Goal: Check status: Check status

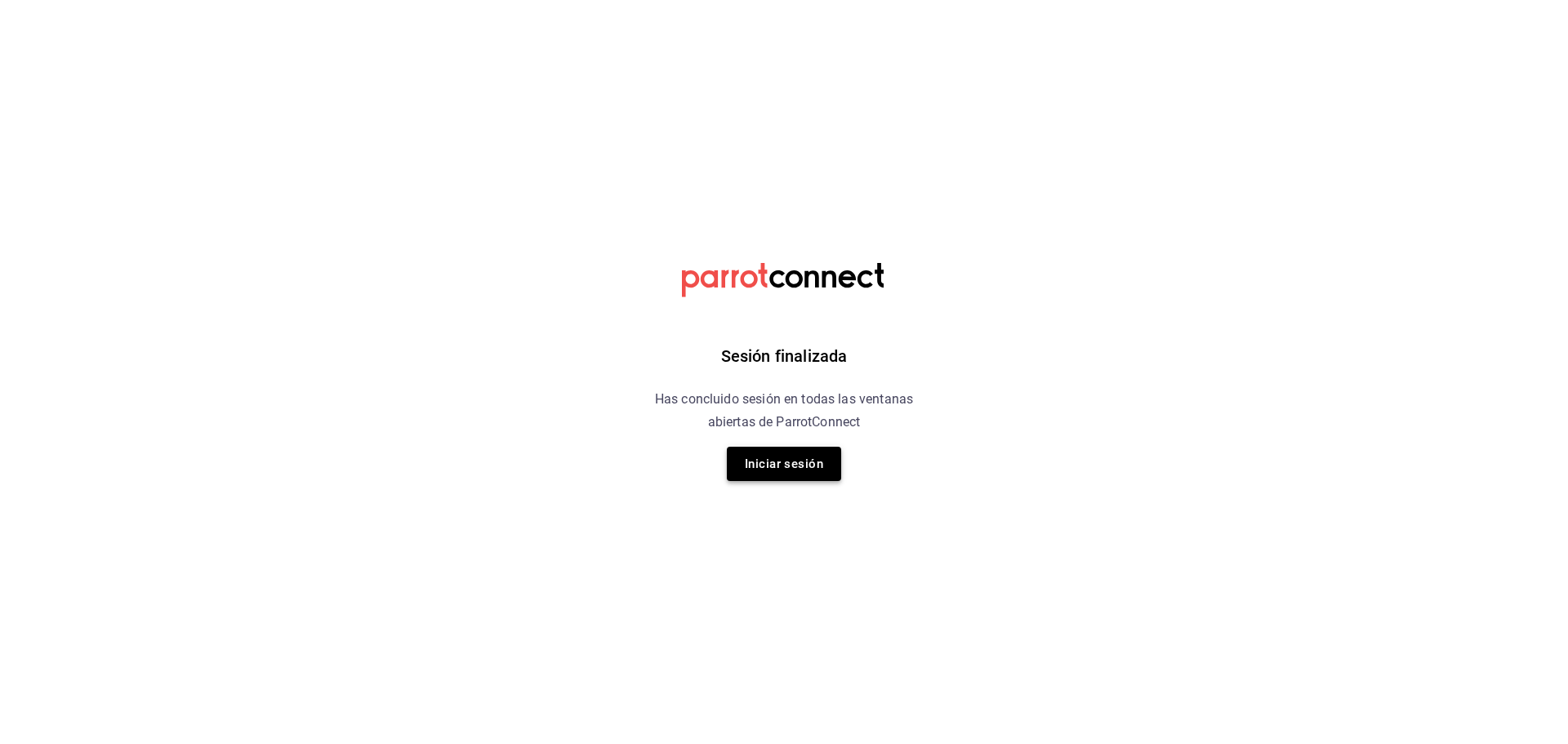
click at [762, 467] on button "Iniciar sesión" at bounding box center [784, 464] width 114 height 34
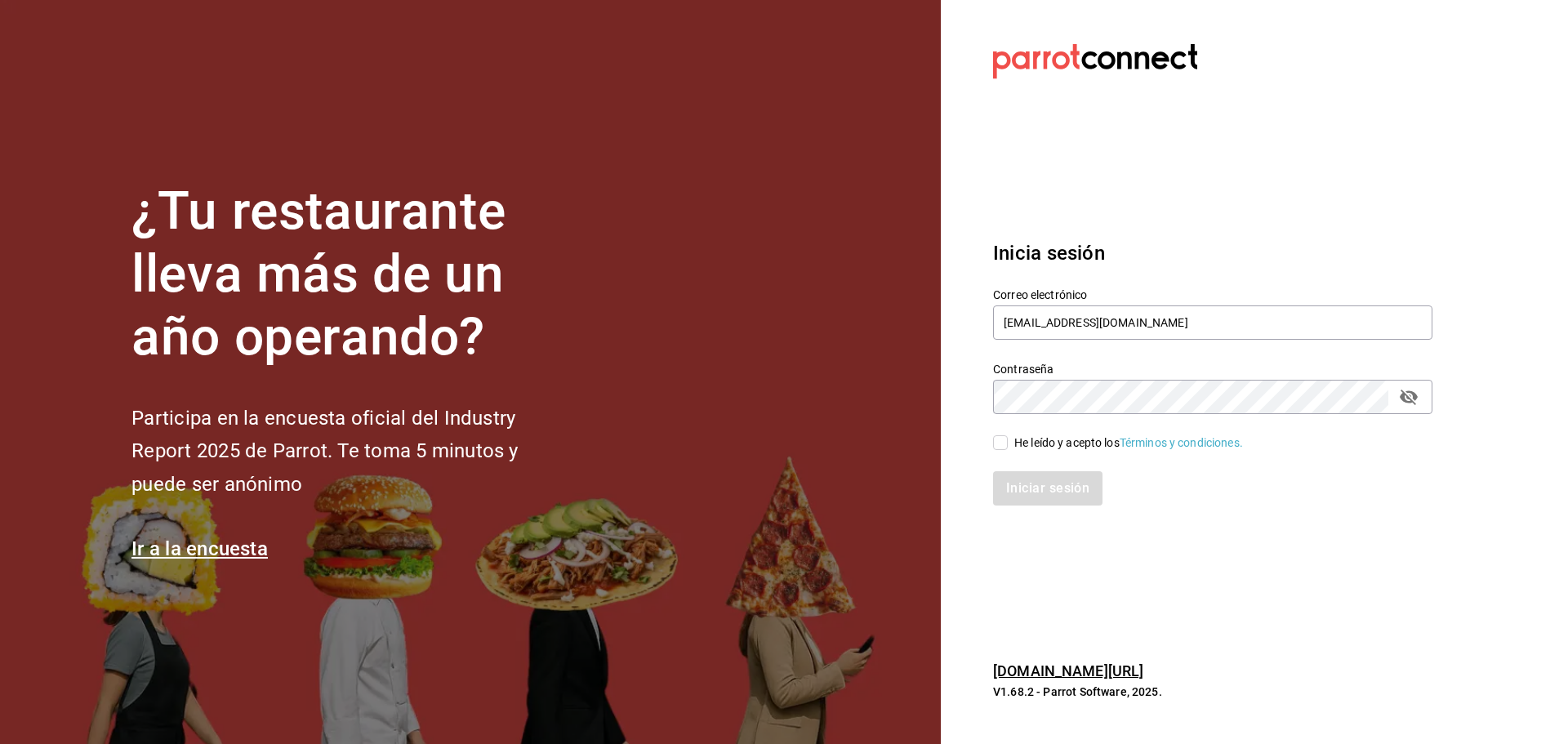
click at [1000, 442] on input "He leído y acepto los Términos y condiciones." at bounding box center [1000, 443] width 15 height 15
checkbox input "true"
click at [1030, 489] on button "Iniciar sesión" at bounding box center [1048, 488] width 111 height 34
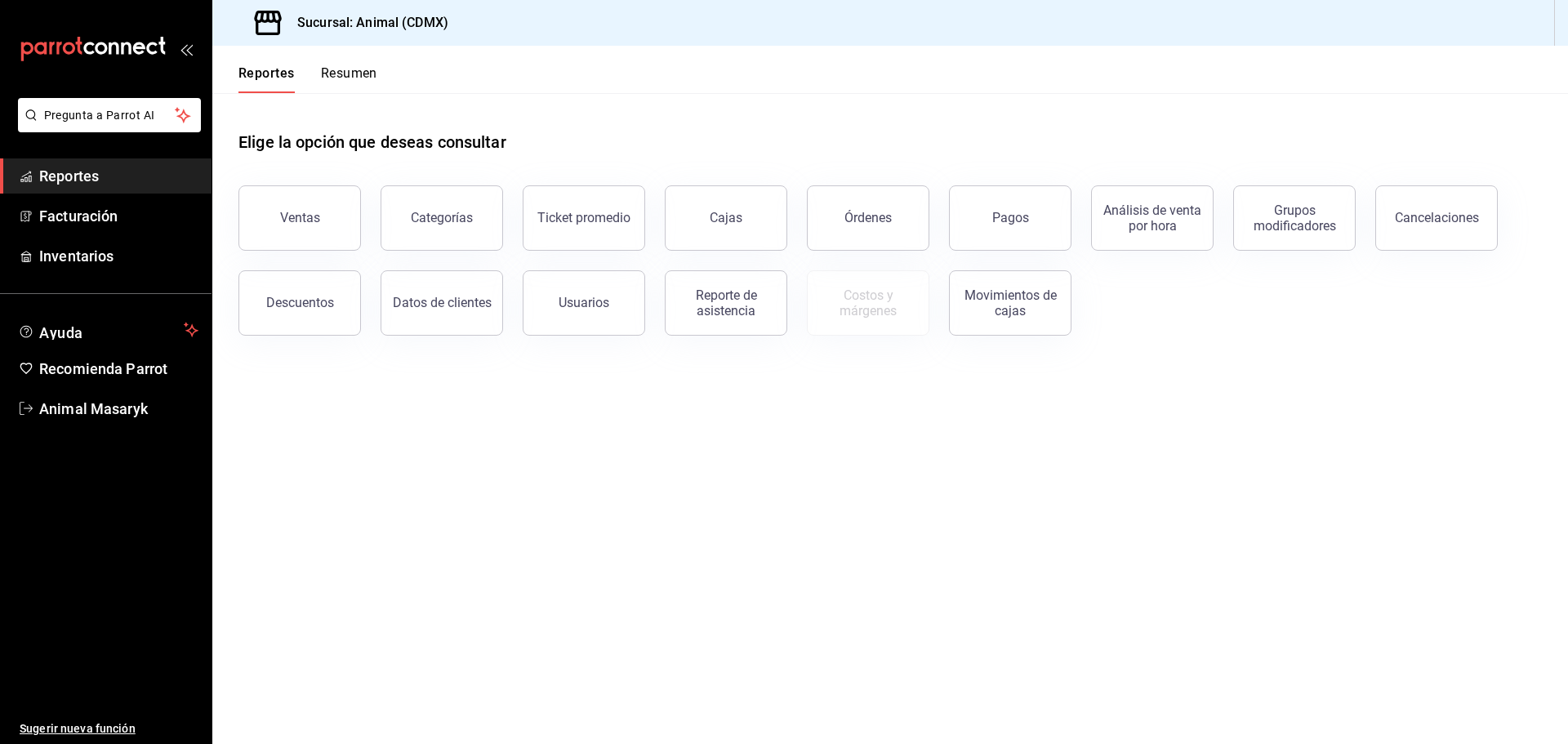
click at [1009, 227] on button "Pagos" at bounding box center [1009, 218] width 123 height 65
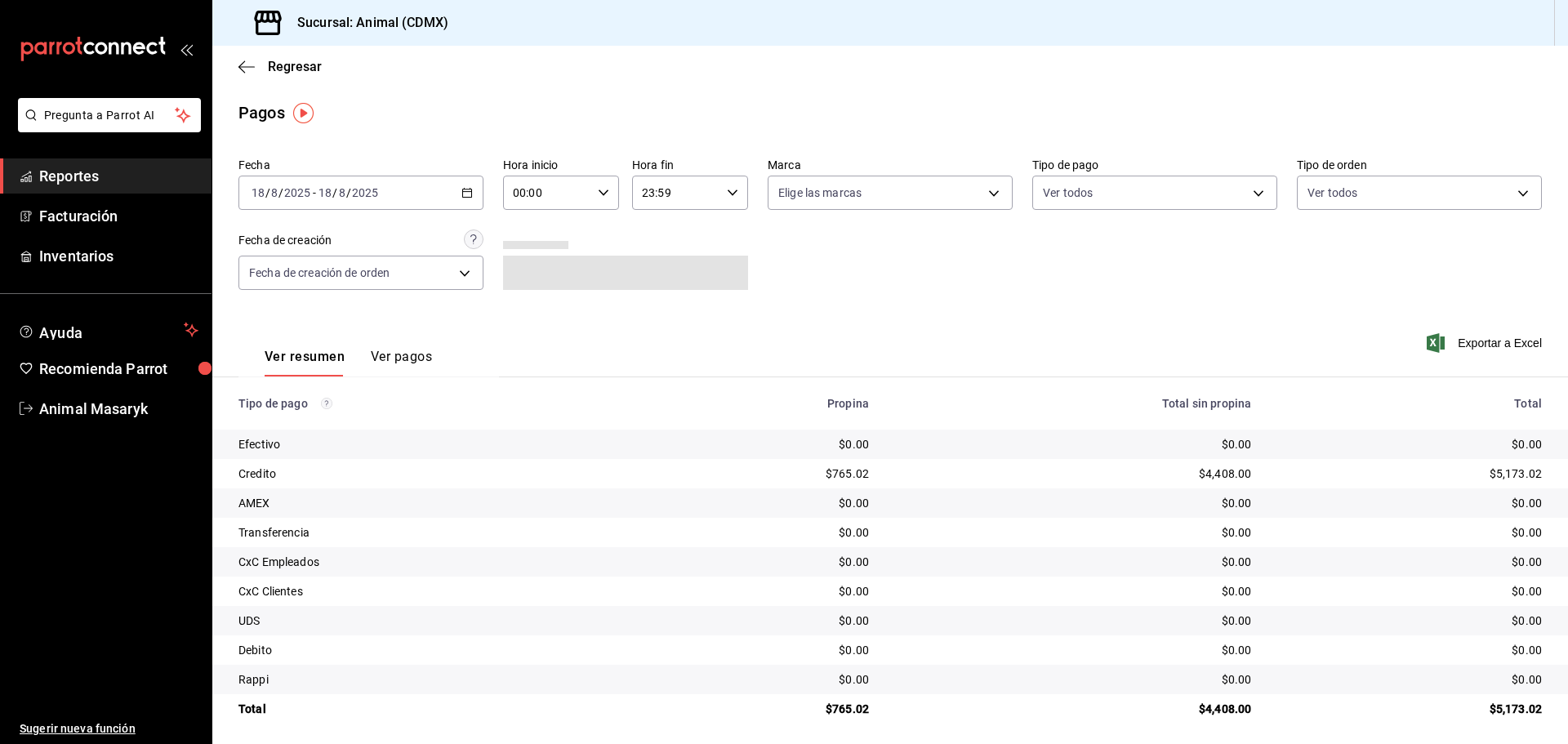
click at [471, 190] on div "2025-08-18 18 / 8 / 2025 - 2025-08-18 18 / 8 / 2025" at bounding box center [361, 193] width 245 height 34
click at [308, 432] on span "Rango de fechas" at bounding box center [316, 426] width 127 height 18
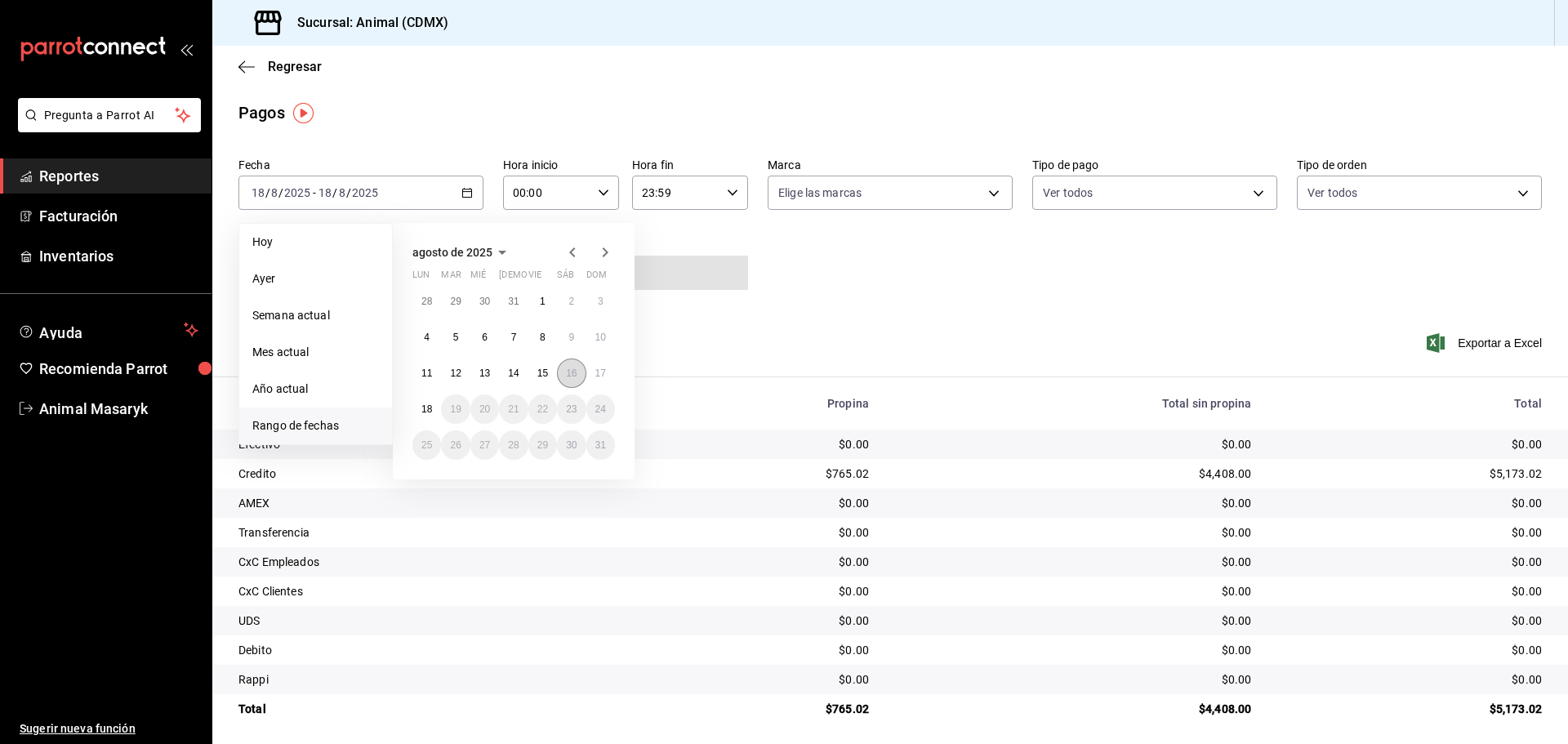
click at [571, 373] on abbr "16" at bounding box center [571, 374] width 11 height 12
click at [592, 370] on button "17" at bounding box center [600, 373] width 28 height 29
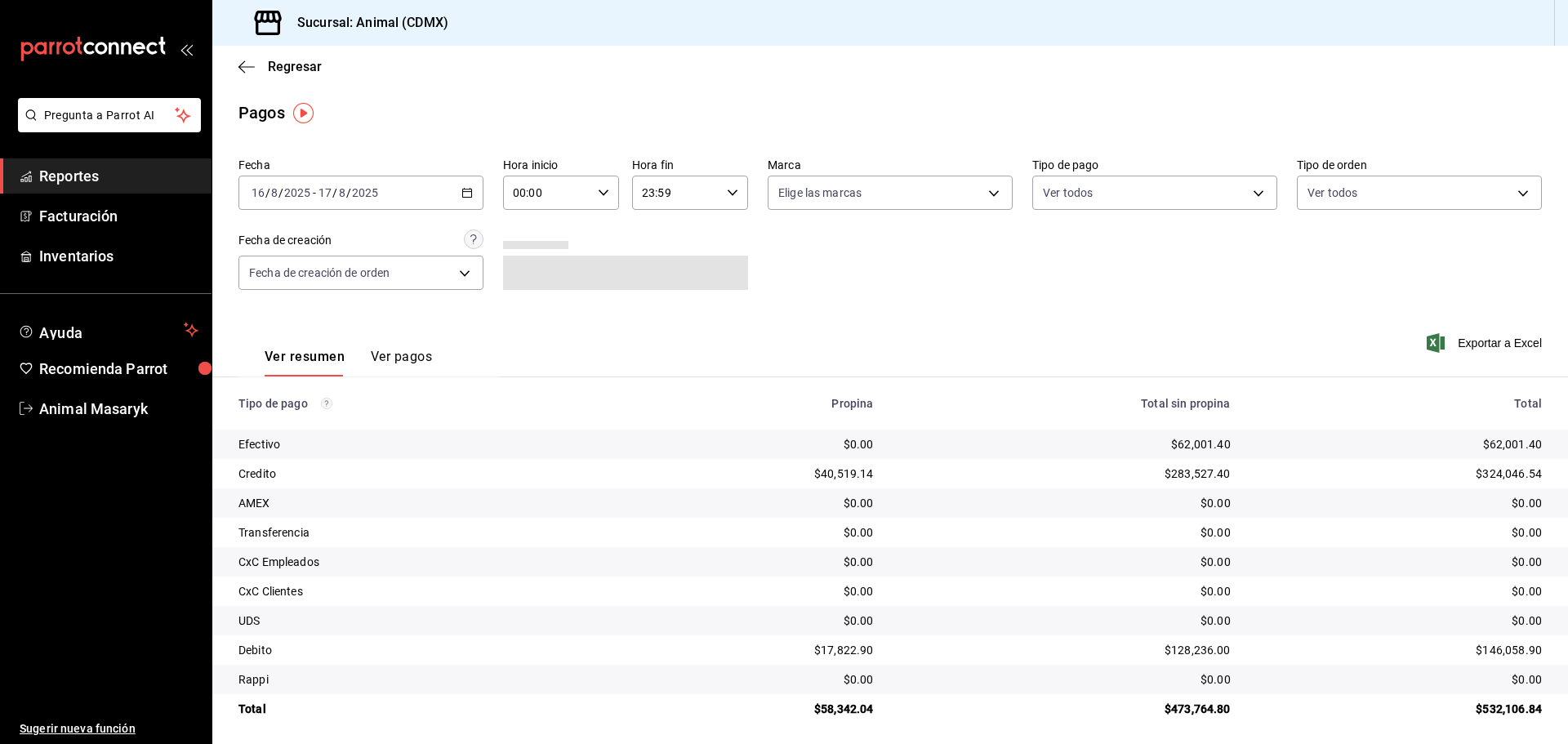
click at [600, 187] on icon "button" at bounding box center [604, 193] width 12 height 12
click at [536, 233] on span "04" at bounding box center [529, 228] width 32 height 13
type input "04:00"
click at [721, 185] on div at bounding box center [784, 372] width 1568 height 744
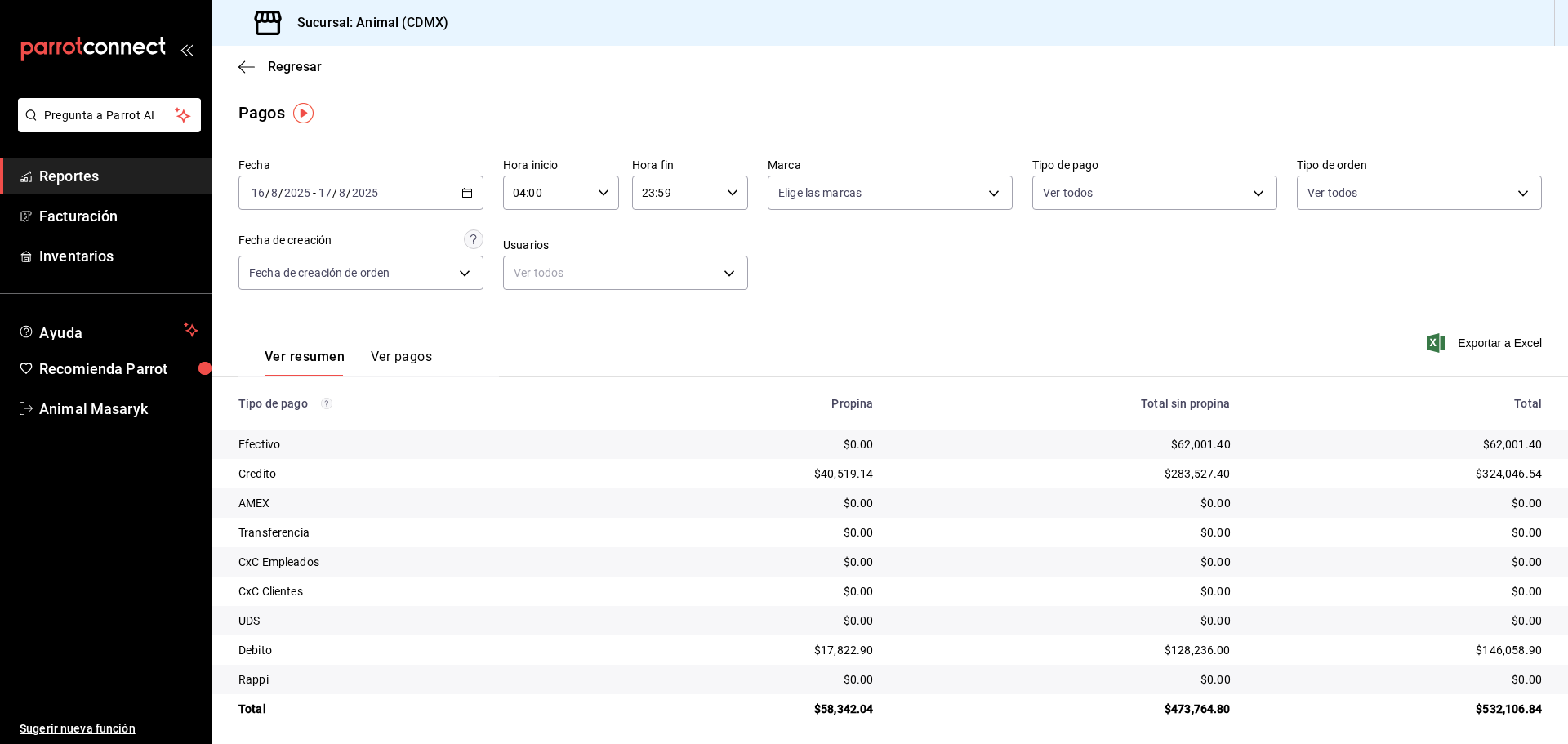
click at [727, 189] on icon "button" at bounding box center [733, 193] width 12 height 12
click at [655, 240] on span "02" at bounding box center [657, 238] width 32 height 13
type input "02:59"
click at [984, 258] on div at bounding box center [784, 372] width 1568 height 744
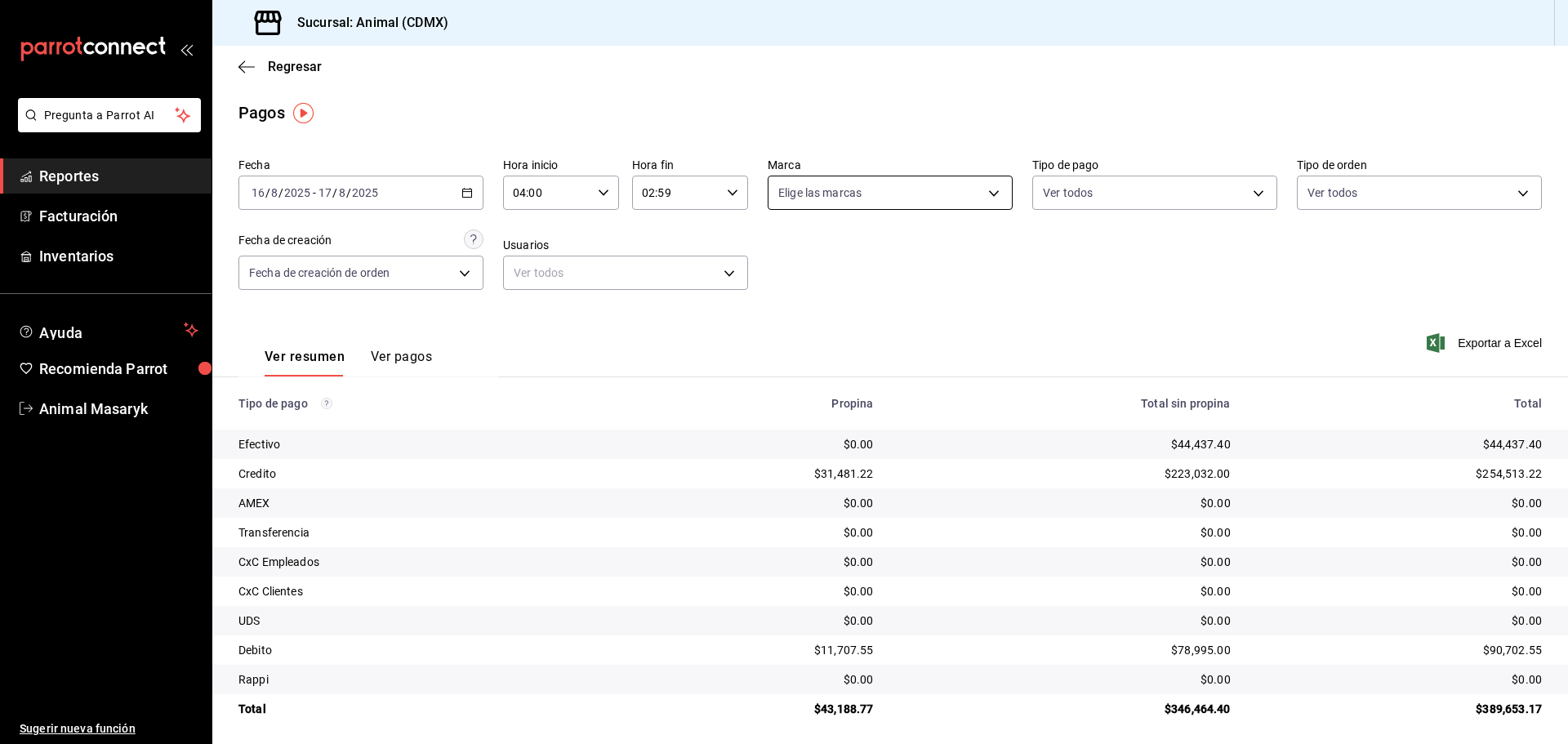
click at [992, 189] on body "Pregunta a Parrot AI Reportes Facturación Inventarios Ayuda Recomienda Parrot A…" at bounding box center [784, 372] width 1568 height 744
click at [890, 259] on li "Ver todas" at bounding box center [884, 254] width 241 height 48
type input "cb0f6aec-1481-4e37-861c-bab9b3a65b14"
checkbox input "true"
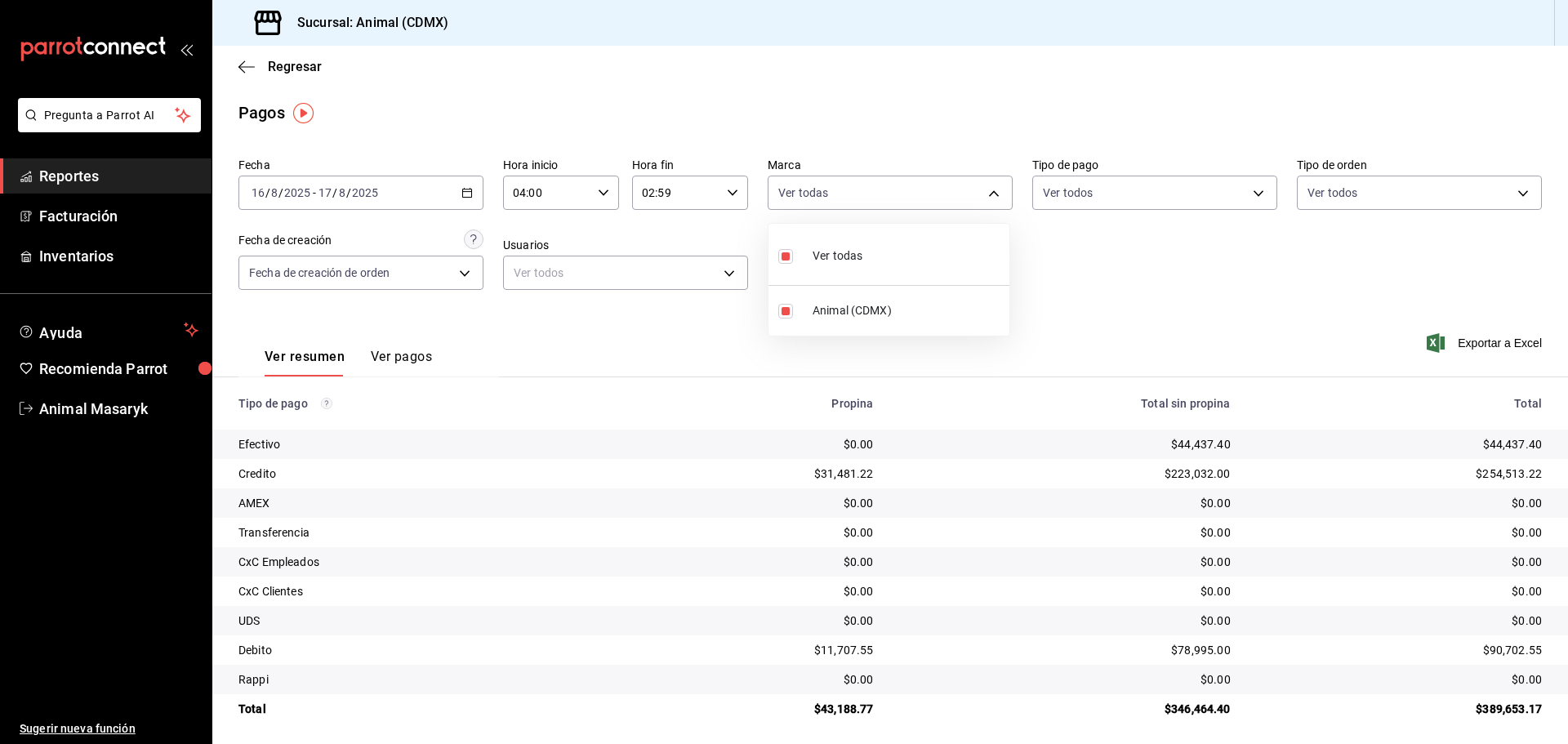
click at [1115, 265] on div at bounding box center [784, 372] width 1568 height 744
click at [1234, 188] on body "Pregunta a Parrot AI Reportes Facturación Inventarios Ayuda Recomienda Parrot A…" at bounding box center [784, 372] width 1568 height 744
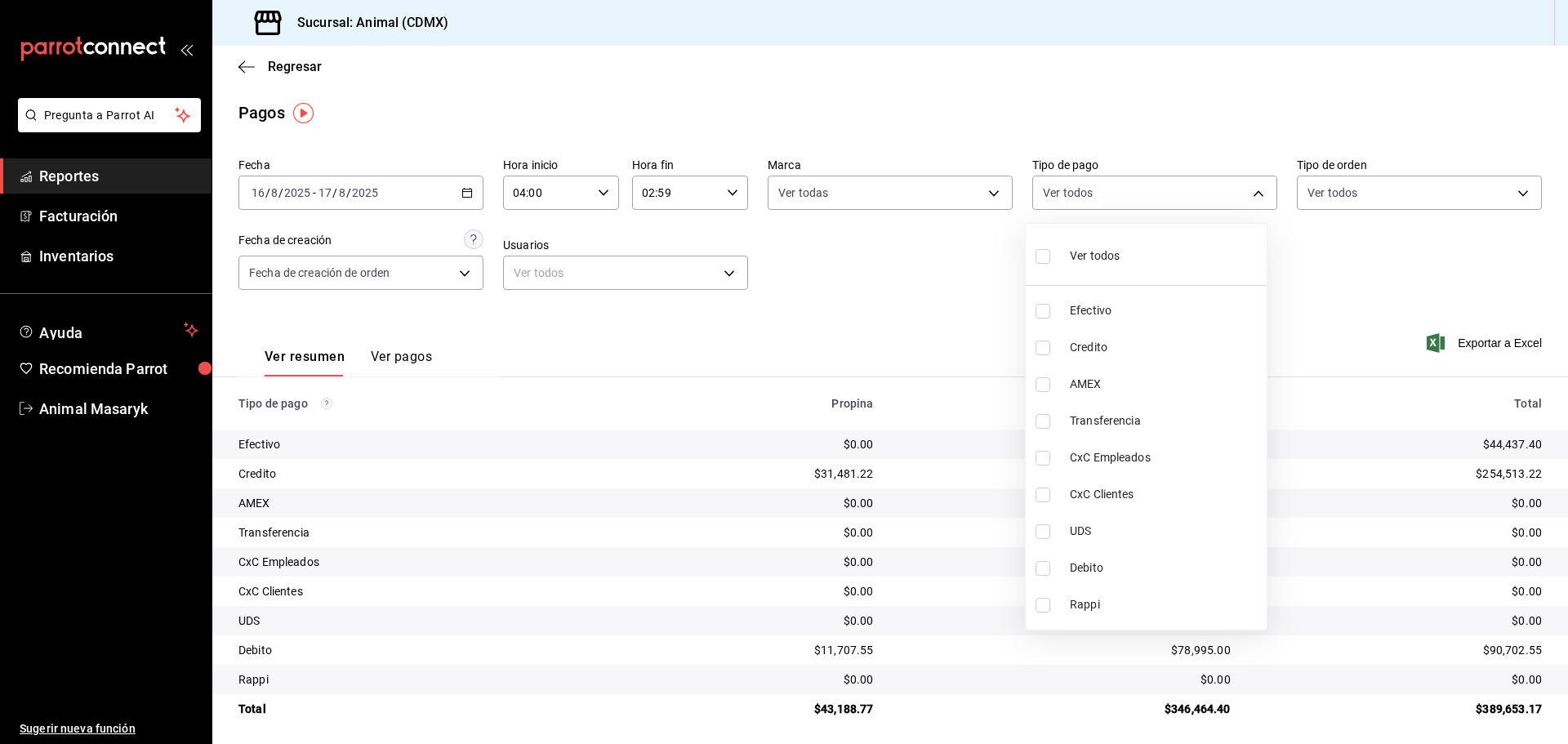
click at [1095, 252] on span "Ver todos" at bounding box center [1095, 256] width 50 height 18
type input "42f515b5-d78a-4538-9fd6-dd91ca8c9d0d,09d93f3d-83f8-4294-bef9-640bdbafd8e4,c0bfe…"
checkbox input "true"
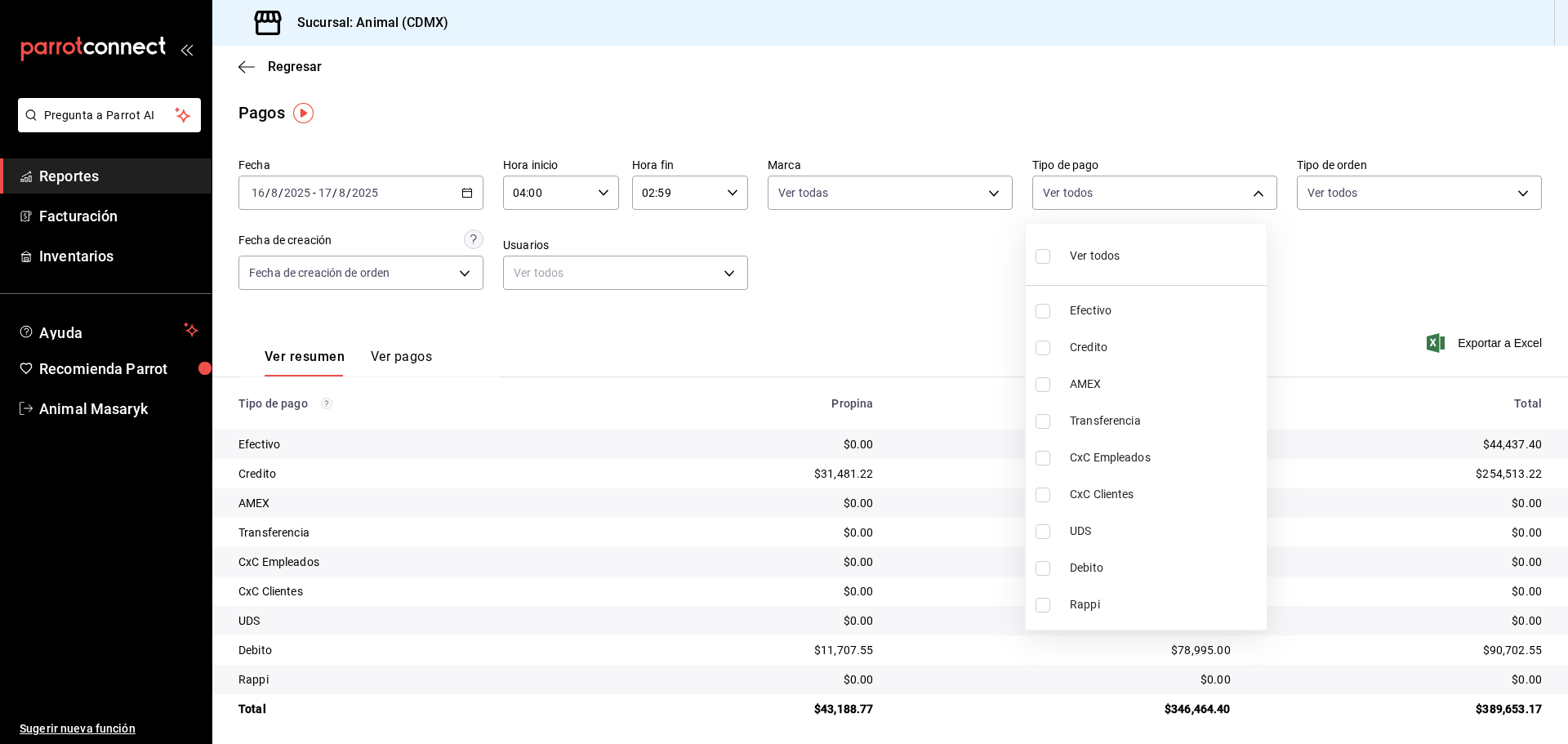
checkbox input "true"
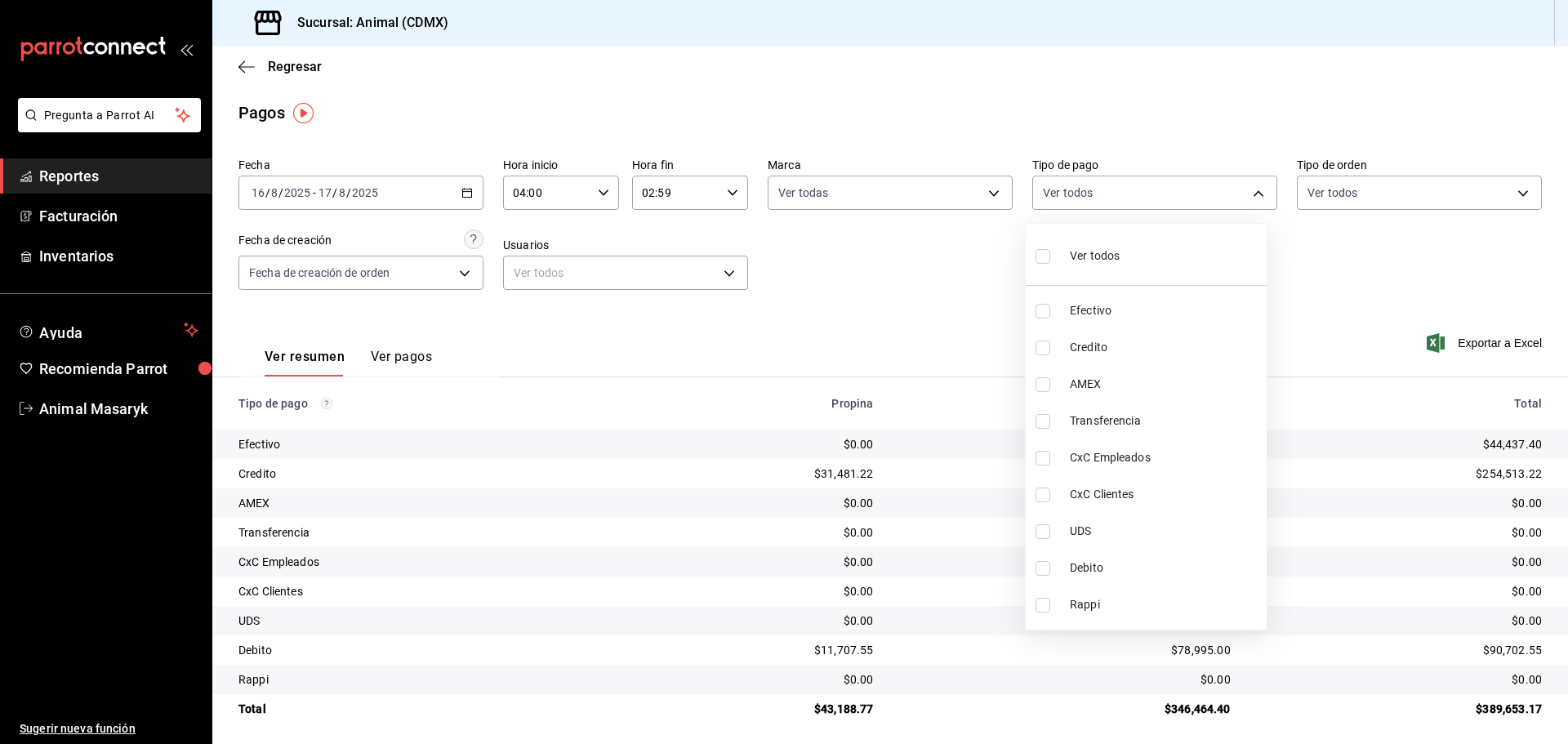
checkbox input "true"
click at [1410, 245] on div at bounding box center [784, 372] width 1568 height 744
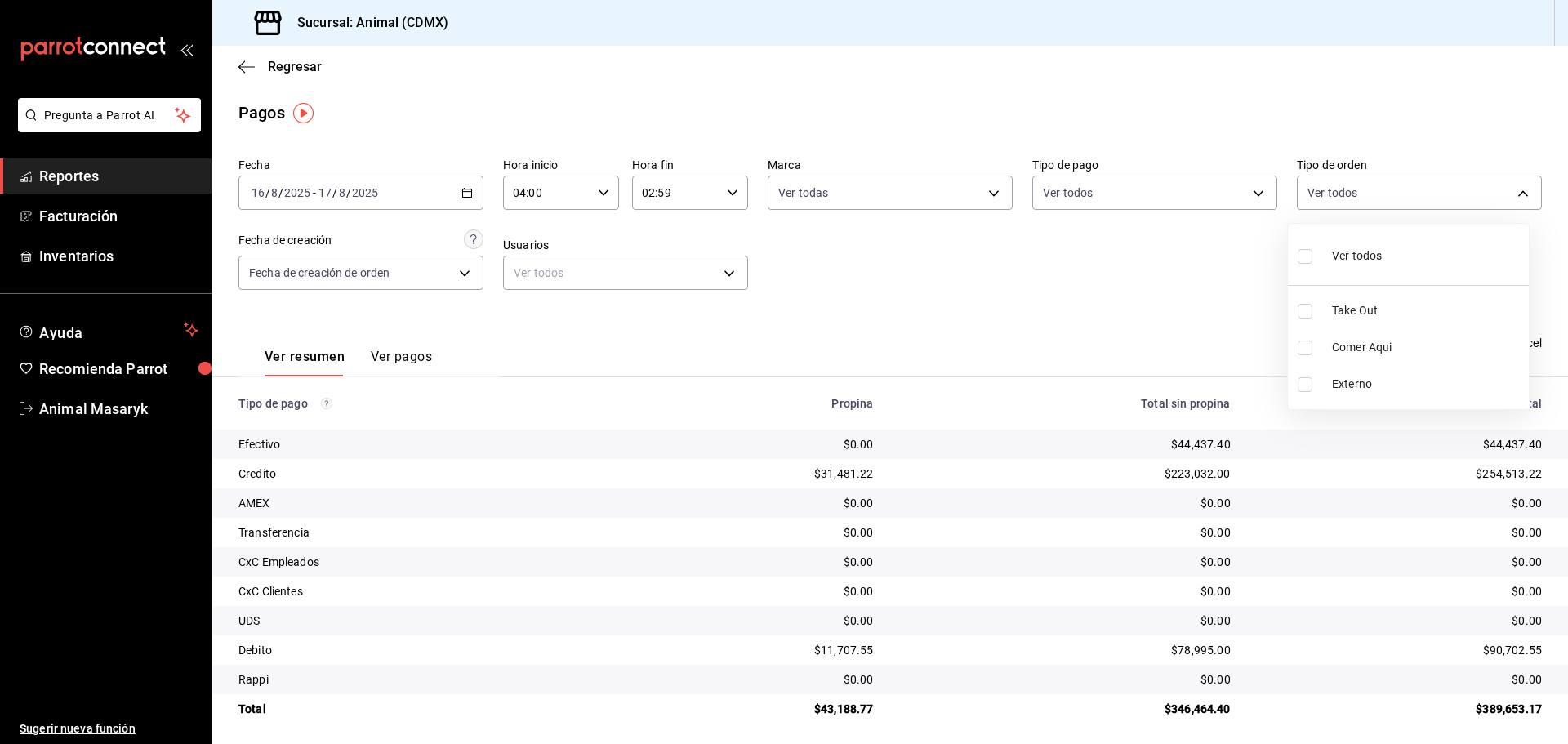
click at [1472, 196] on body "Pregunta a Parrot AI Reportes Facturación Inventarios Ayuda Recomienda Parrot A…" at bounding box center [784, 372] width 1568 height 744
click at [1293, 253] on li "Ver todos" at bounding box center [1408, 254] width 241 height 48
type input "ad44a823-99d3-4372-a913-4cf57f2a9ac0,b8ee5ff1-85c8-4a81-aa51-555e6c8ba0c6,EXTER…"
checkbox input "true"
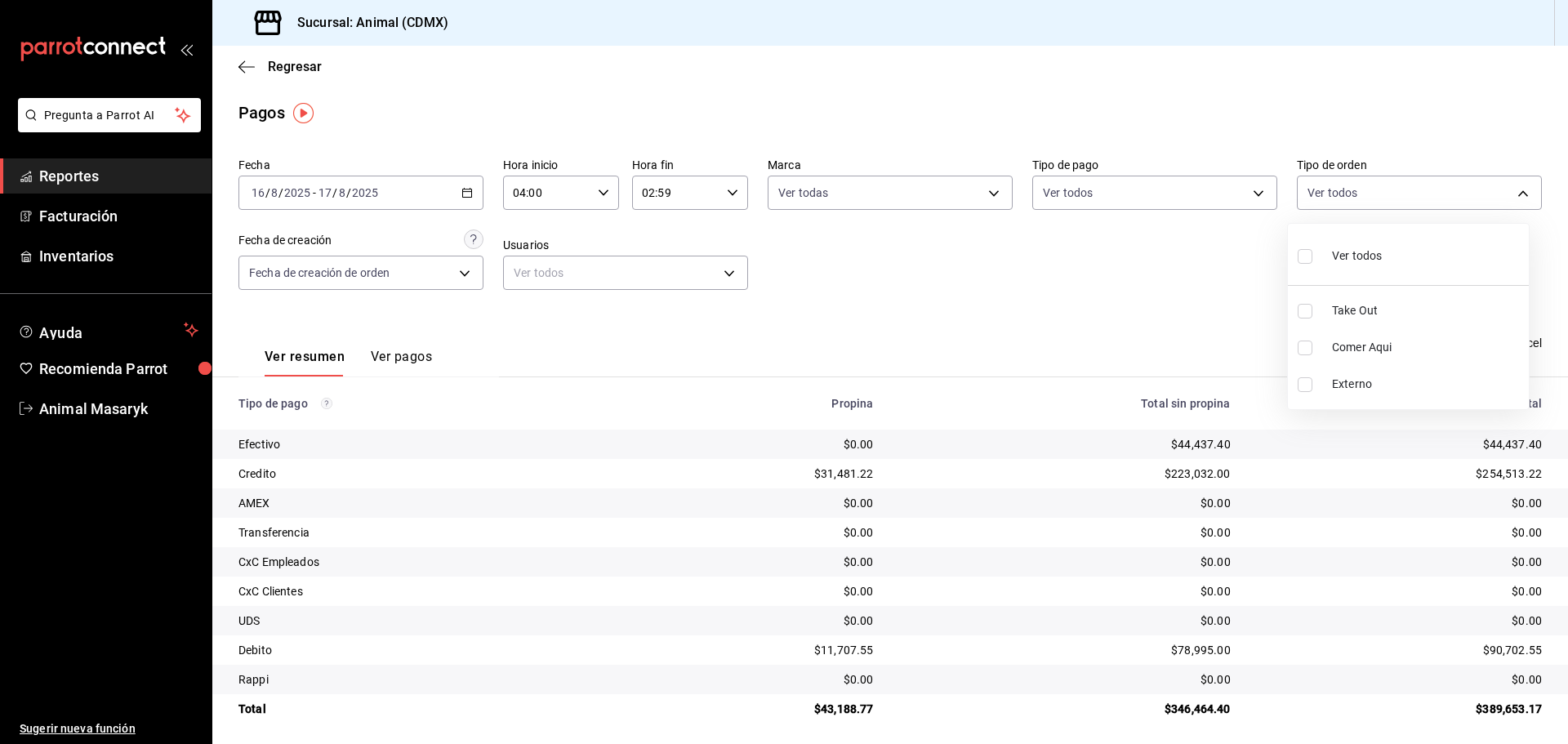
checkbox input "true"
click at [1095, 296] on div at bounding box center [784, 372] width 1568 height 744
click at [460, 186] on div "2025-08-16 16 / 8 / 2025 - 2025-08-17 17 / 8 / 2025" at bounding box center [361, 193] width 245 height 34
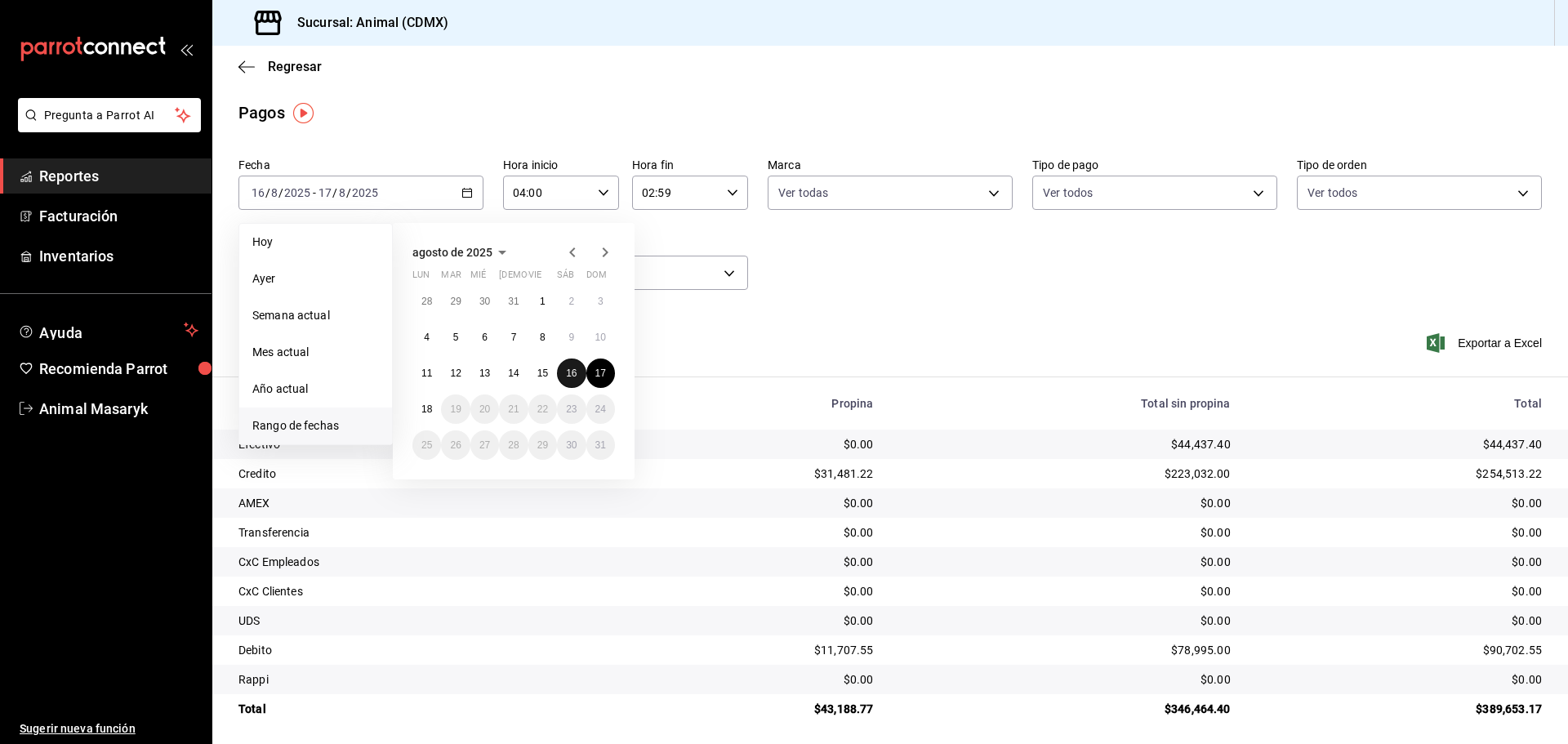
click at [578, 368] on button "16" at bounding box center [571, 373] width 28 height 29
click at [709, 309] on div "Ver resumen Ver pagos Exportar a Excel" at bounding box center [890, 353] width 1355 height 87
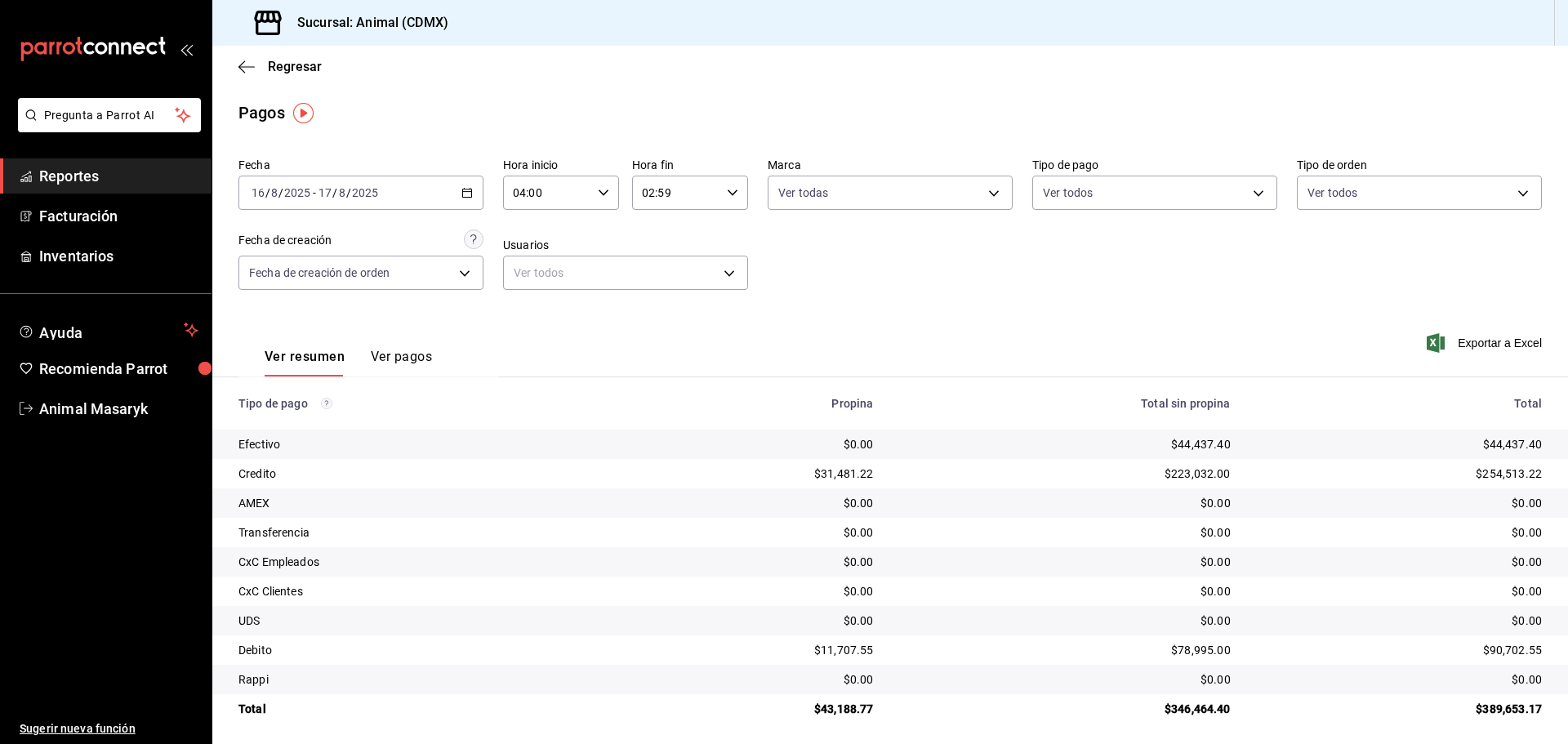
click at [466, 189] on icon "button" at bounding box center [467, 193] width 12 height 12
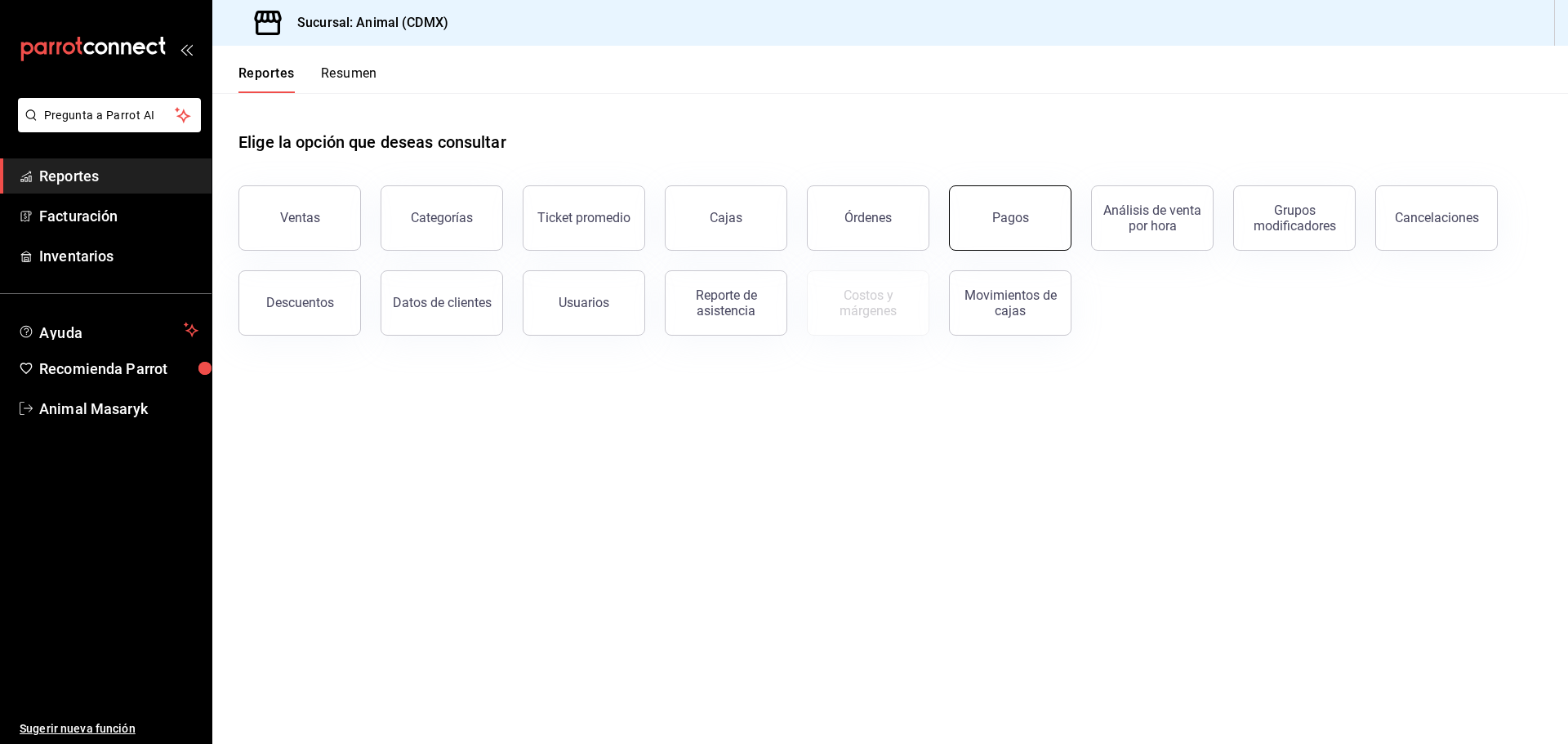
click at [954, 214] on div "Pagos" at bounding box center [1000, 209] width 142 height 85
click at [994, 210] on button "Pagos" at bounding box center [1009, 218] width 123 height 65
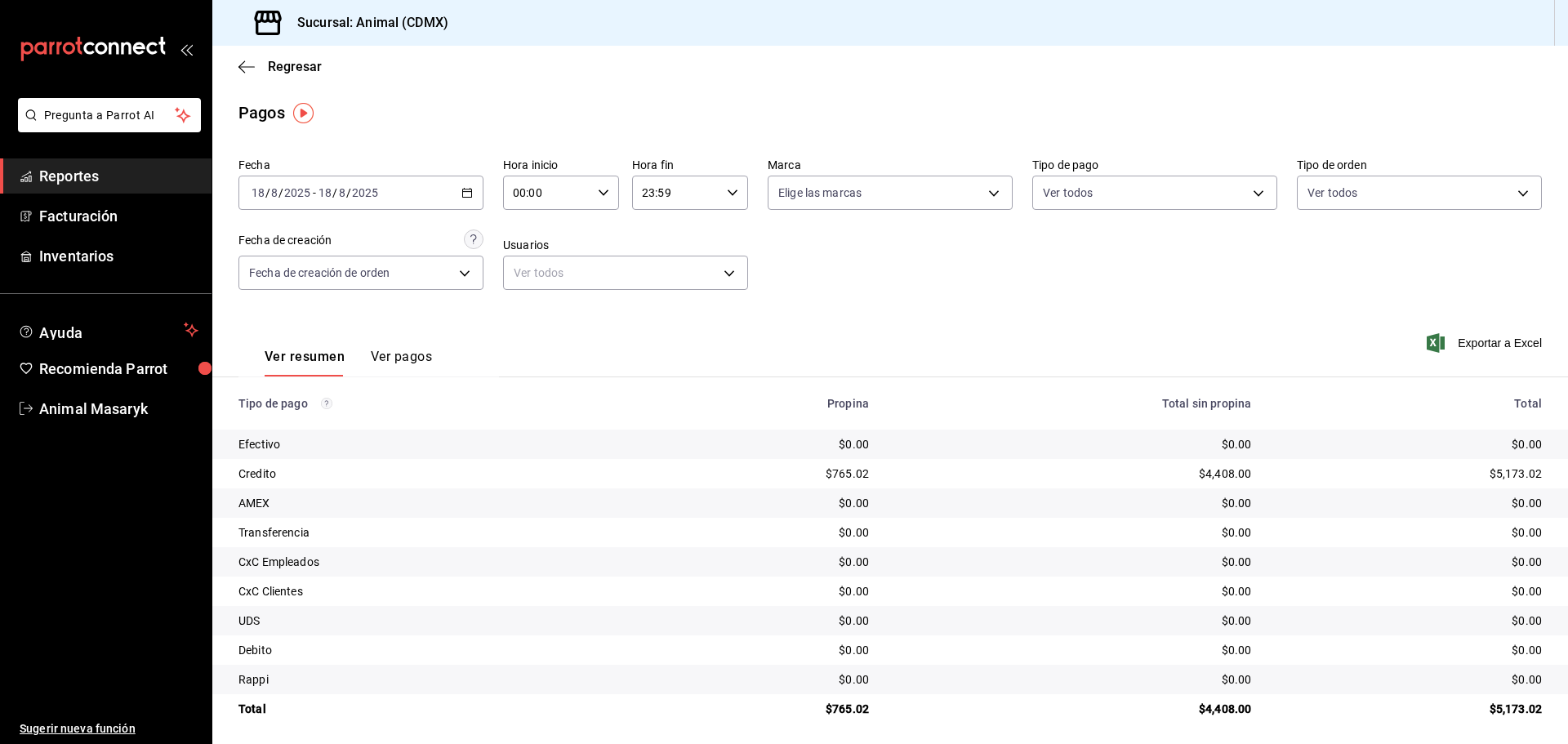
click at [476, 189] on div "2025-08-18 18 / 8 / 2025 - 2025-08-18 18 / 8 / 2025" at bounding box center [361, 193] width 245 height 34
click at [288, 423] on span "Rango de fechas" at bounding box center [316, 426] width 127 height 18
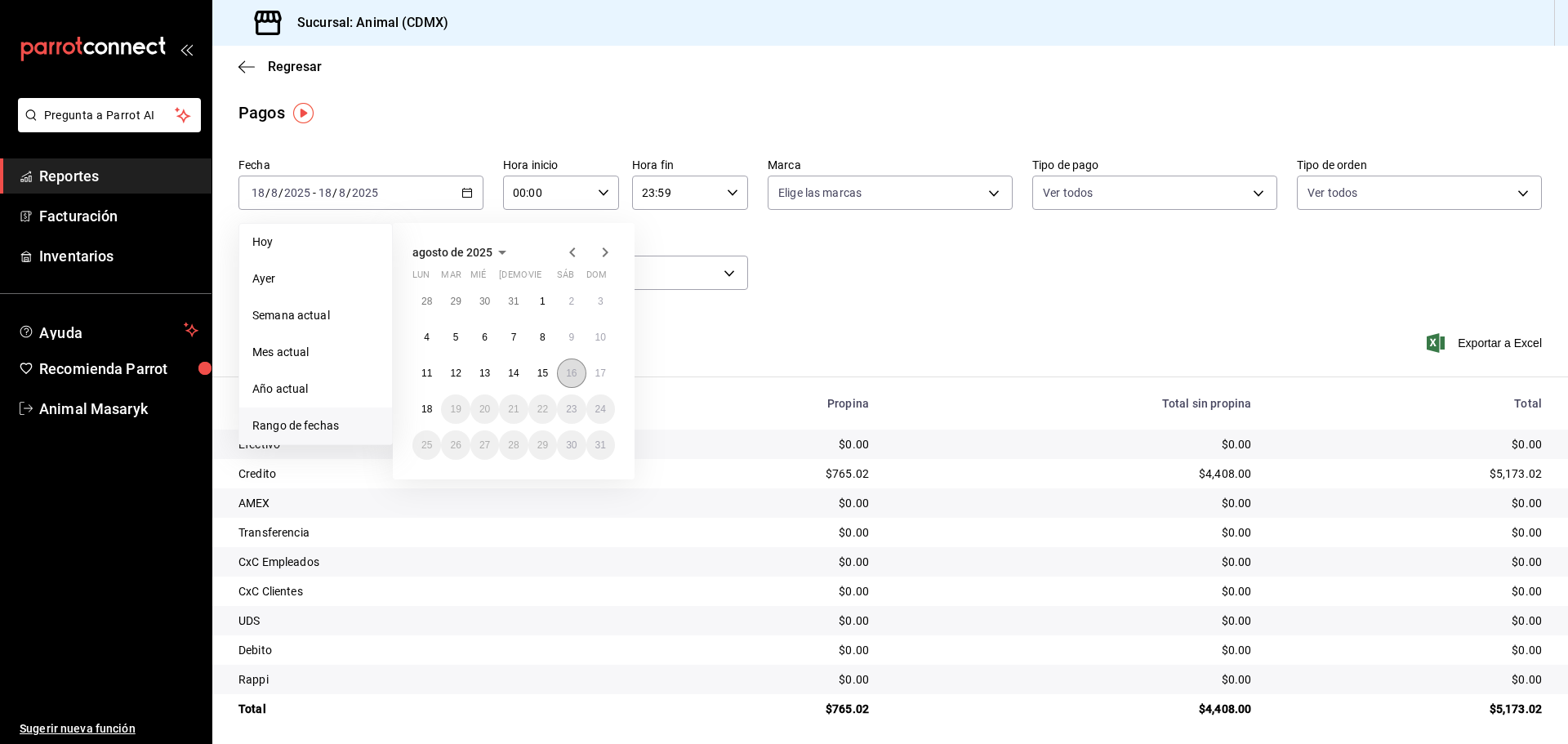
click at [578, 379] on button "16" at bounding box center [571, 373] width 28 height 29
click at [774, 294] on div "Fecha 2025-08-18 18 / 8 / 2025 - 2025-08-18 18 / 8 / 2025 Hoy Ayer Semana actua…" at bounding box center [889, 230] width 1303 height 158
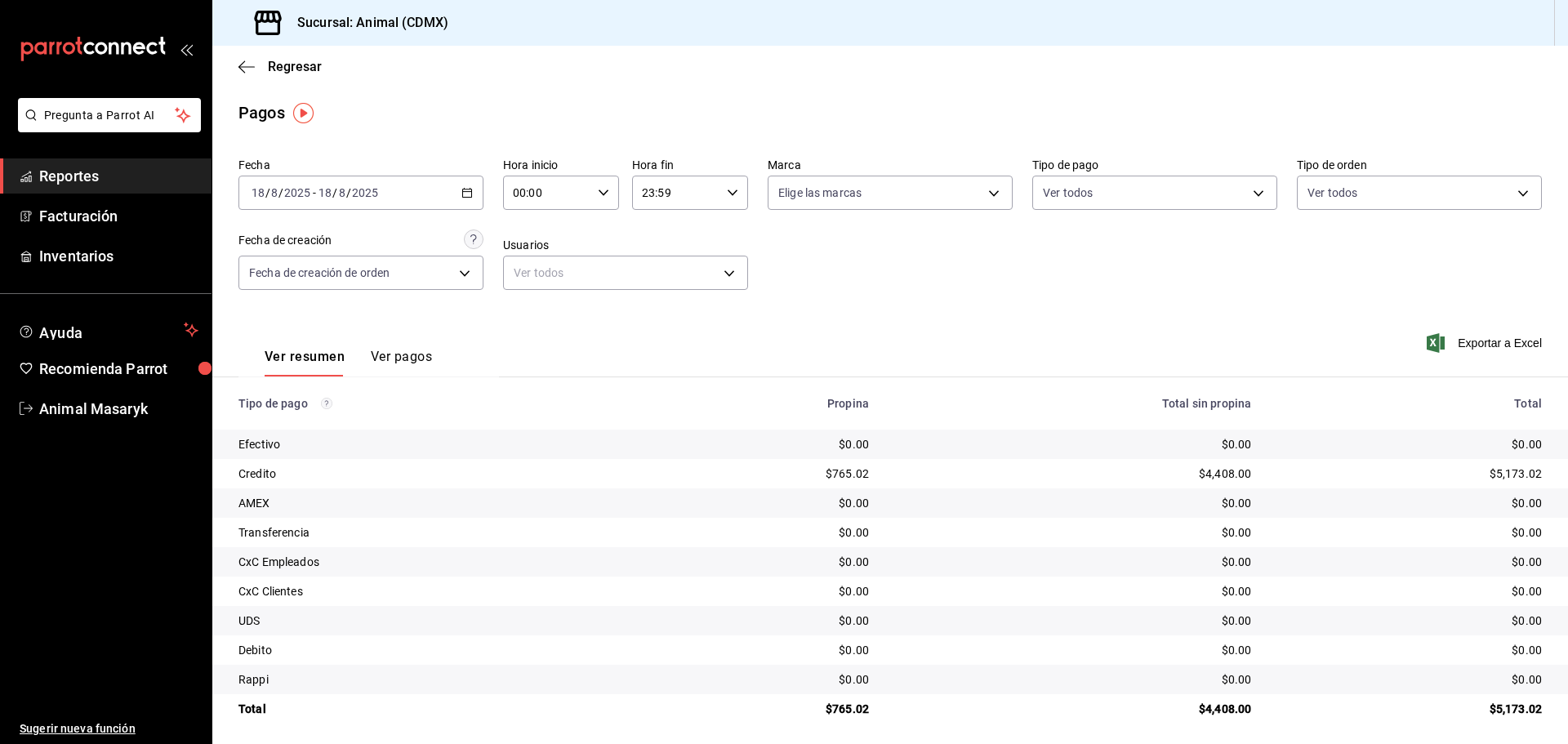
click at [462, 198] on \(Stroke\) "button" at bounding box center [467, 193] width 10 height 9
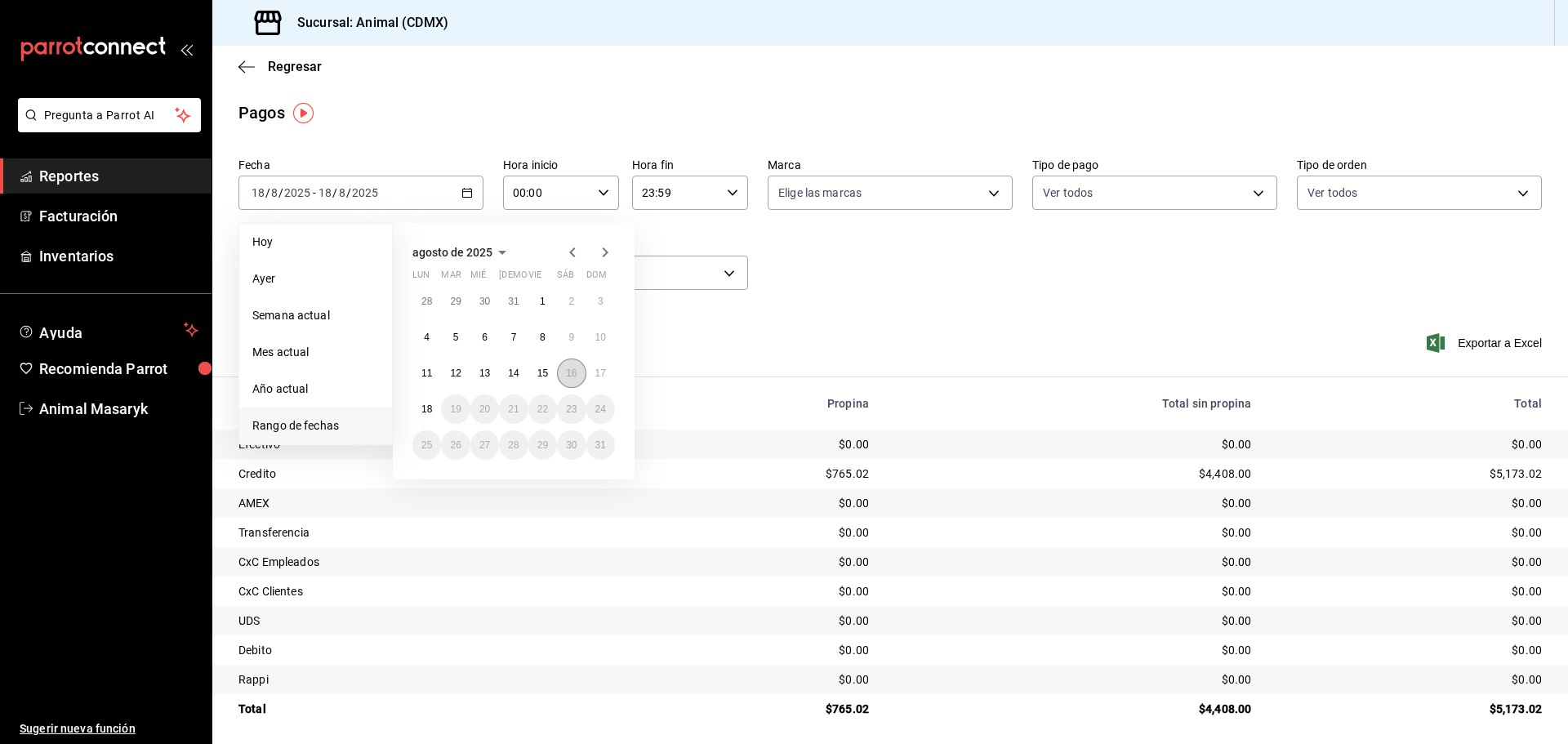
click at [580, 372] on button "16" at bounding box center [571, 373] width 28 height 29
click at [565, 367] on button "16" at bounding box center [571, 373] width 28 height 29
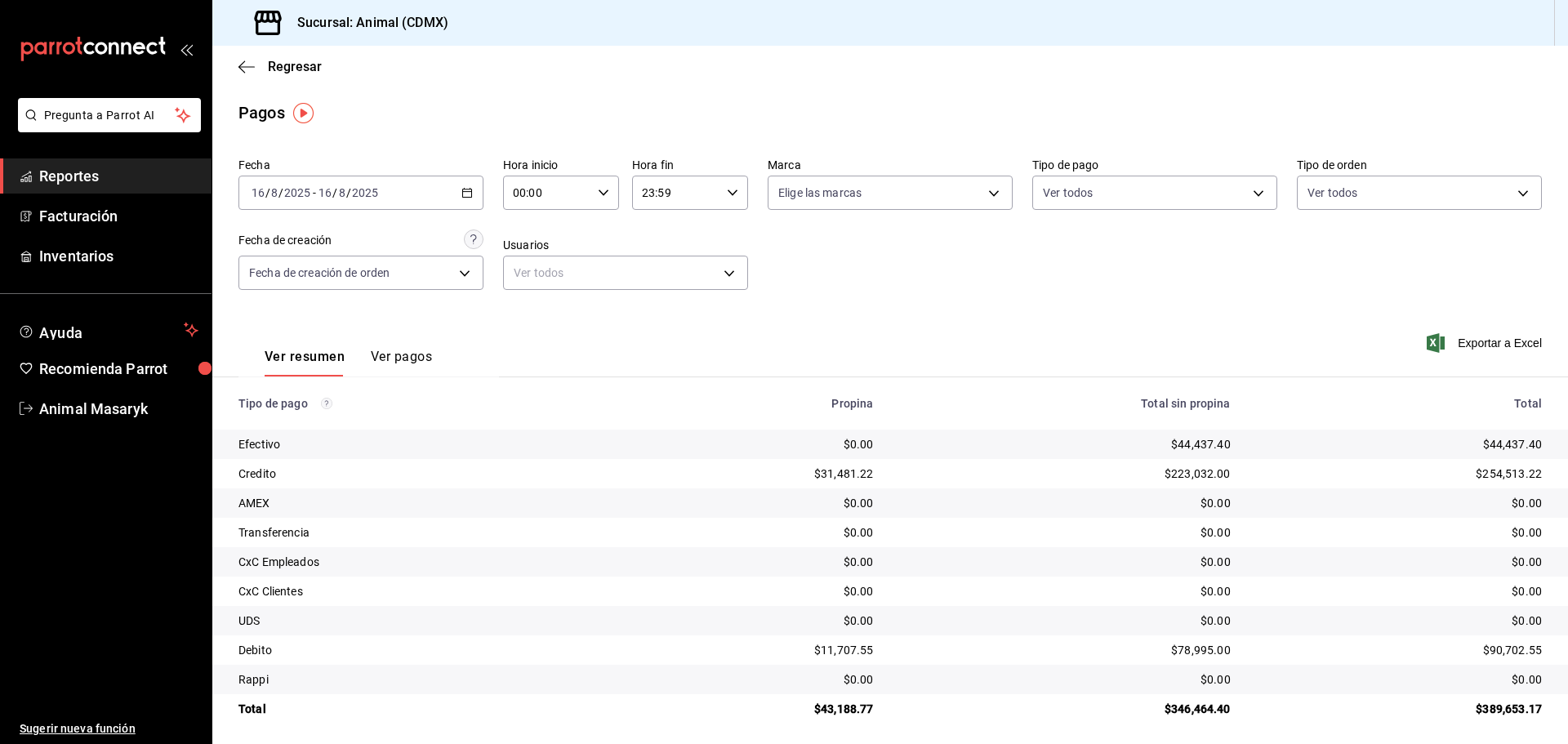
click at [606, 185] on div "00:00 Hora inicio" at bounding box center [560, 193] width 116 height 34
click at [520, 236] on button "04" at bounding box center [529, 228] width 52 height 33
type input "04:00"
click at [719, 235] on div at bounding box center [784, 372] width 1568 height 744
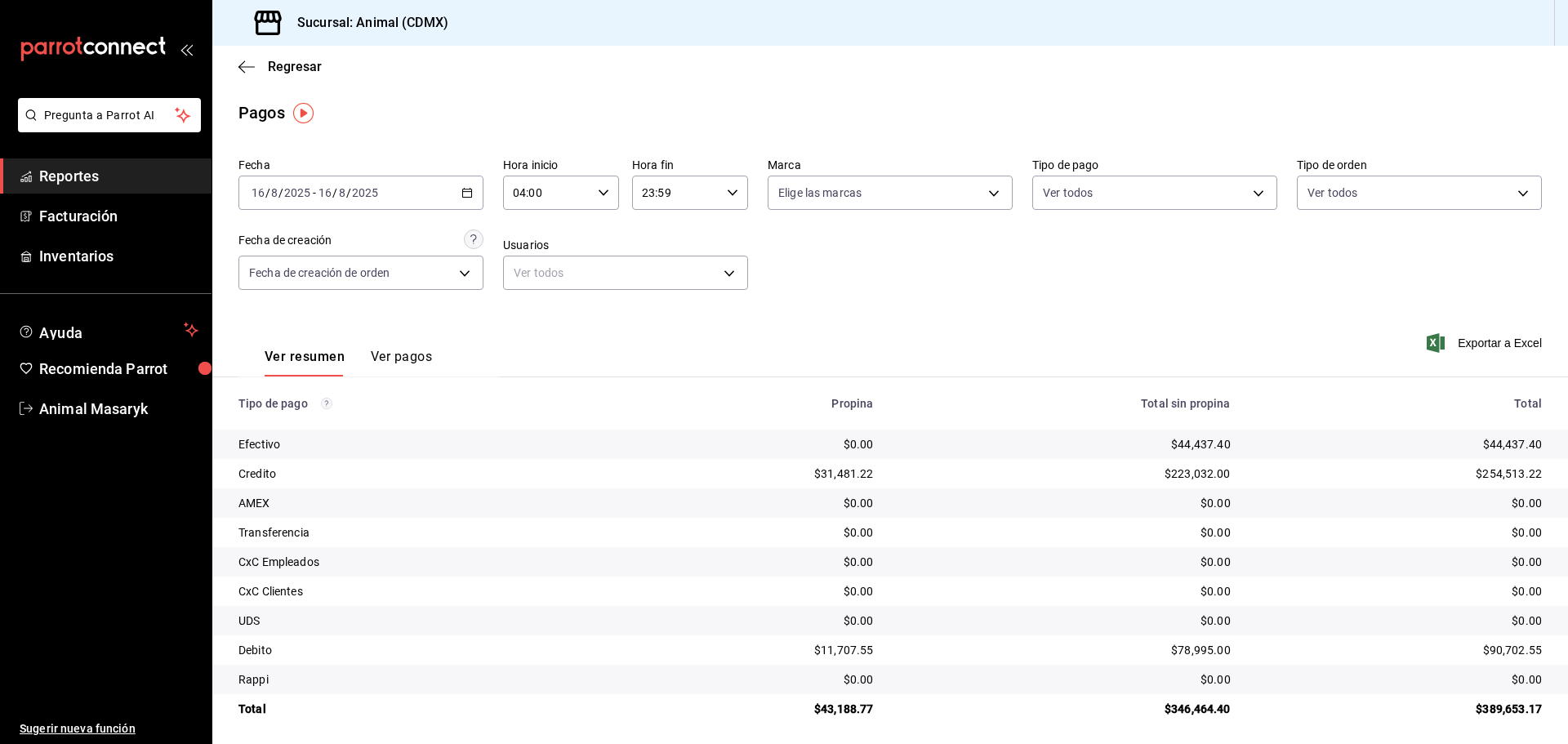
click at [718, 189] on div "23:59 Hora fin" at bounding box center [689, 193] width 116 height 34
click at [664, 241] on span "02" at bounding box center [657, 238] width 32 height 13
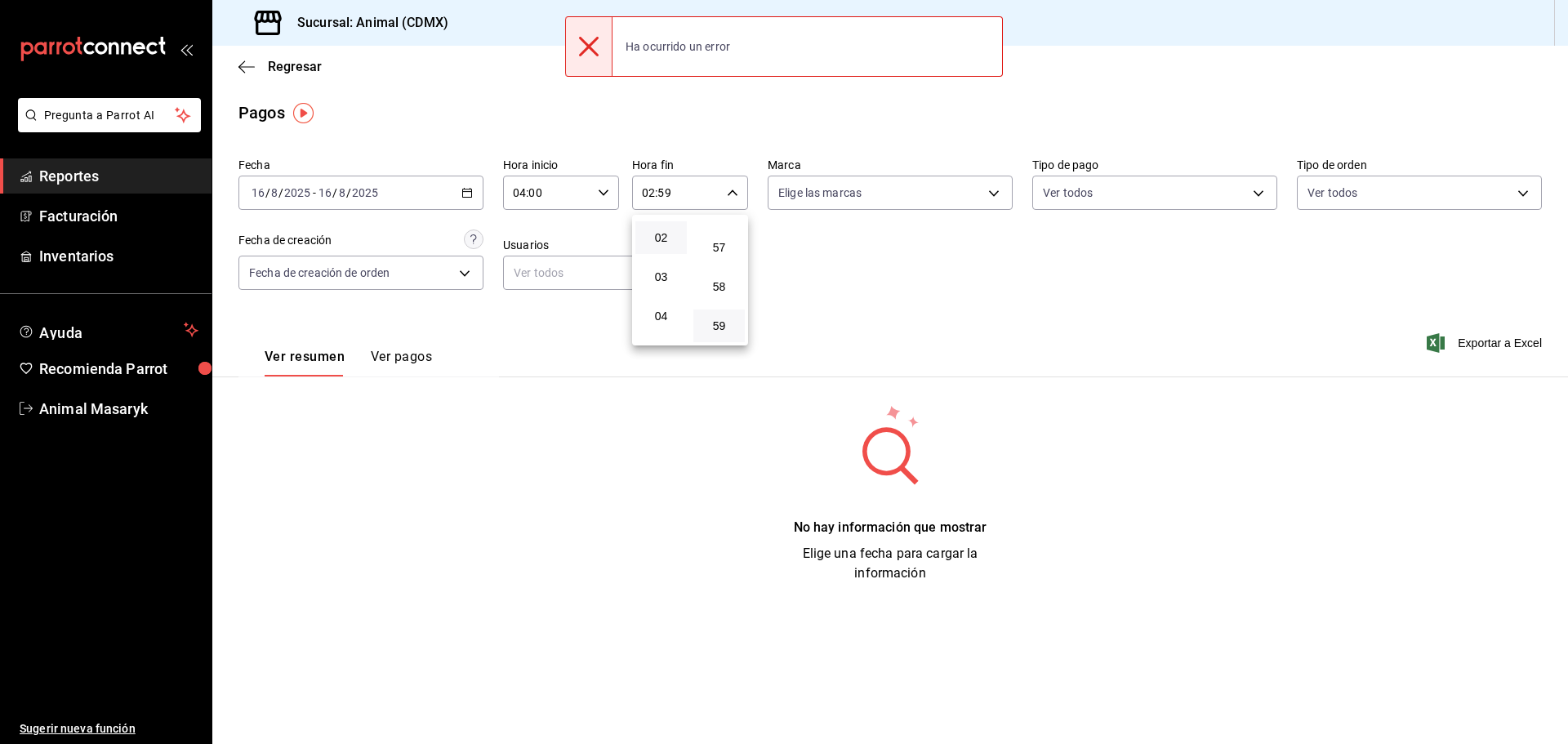
click at [842, 275] on div at bounding box center [784, 372] width 1568 height 744
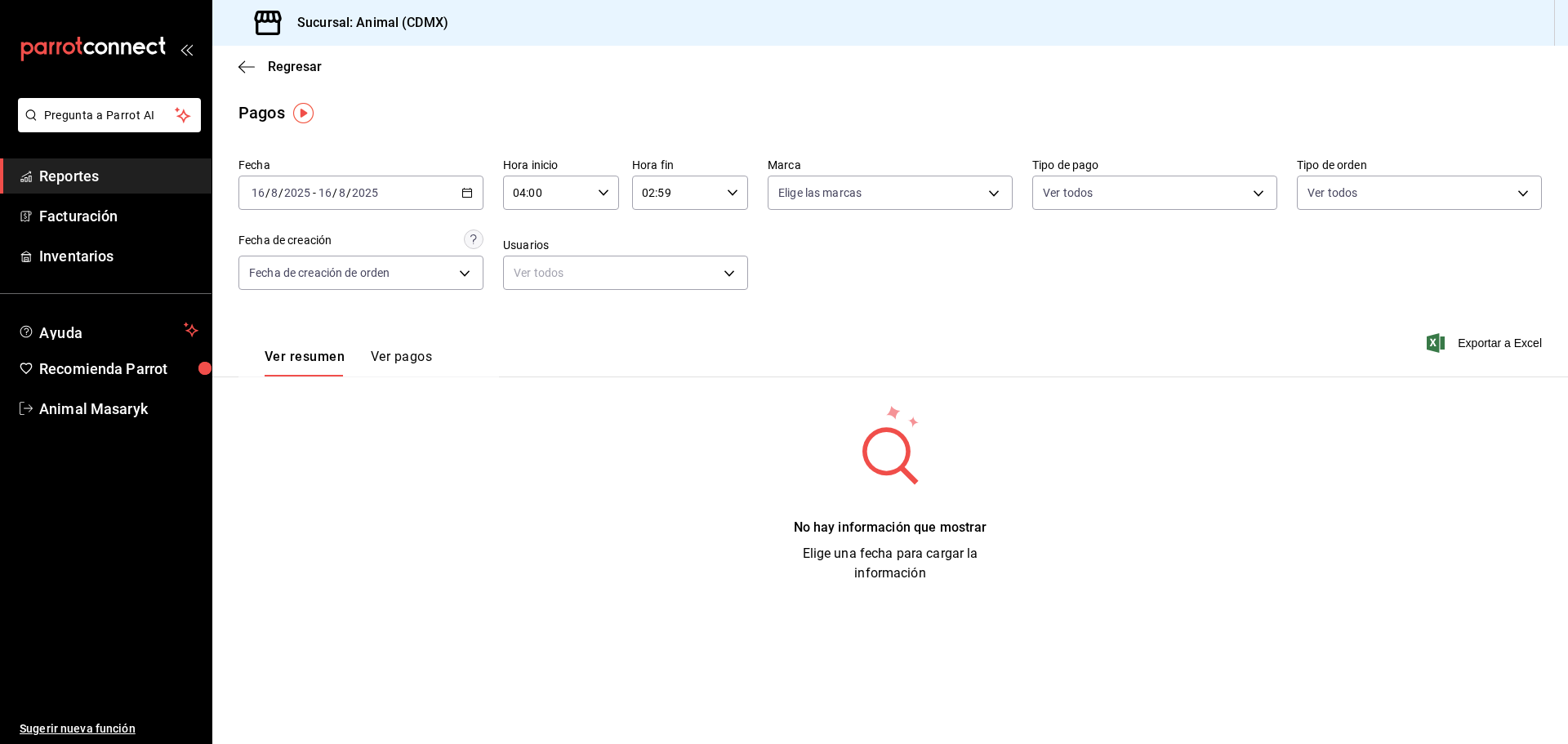
click at [730, 196] on icon "button" at bounding box center [733, 193] width 12 height 12
click at [659, 270] on span "01" at bounding box center [661, 274] width 32 height 13
type input "01:59"
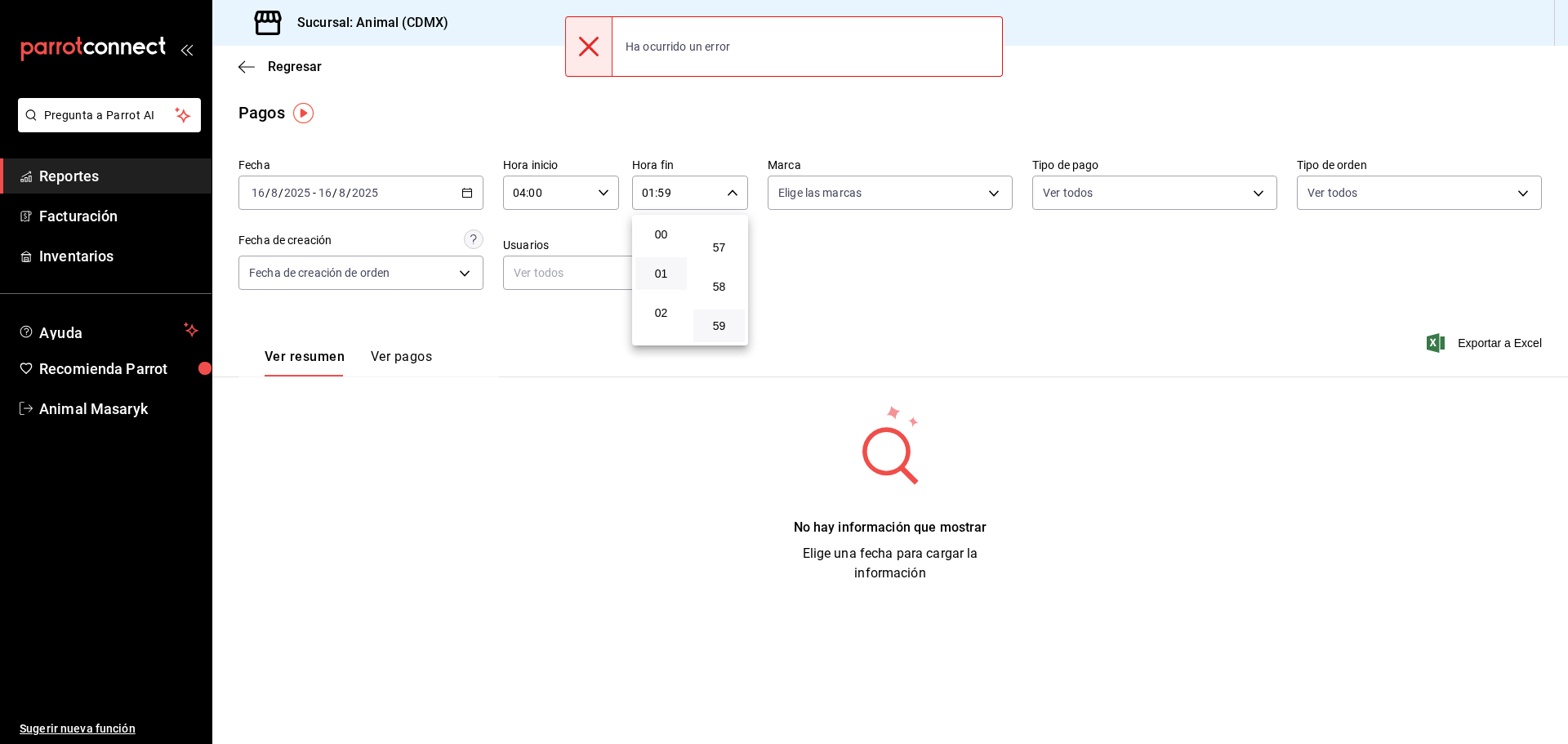
click at [792, 259] on div at bounding box center [784, 372] width 1568 height 744
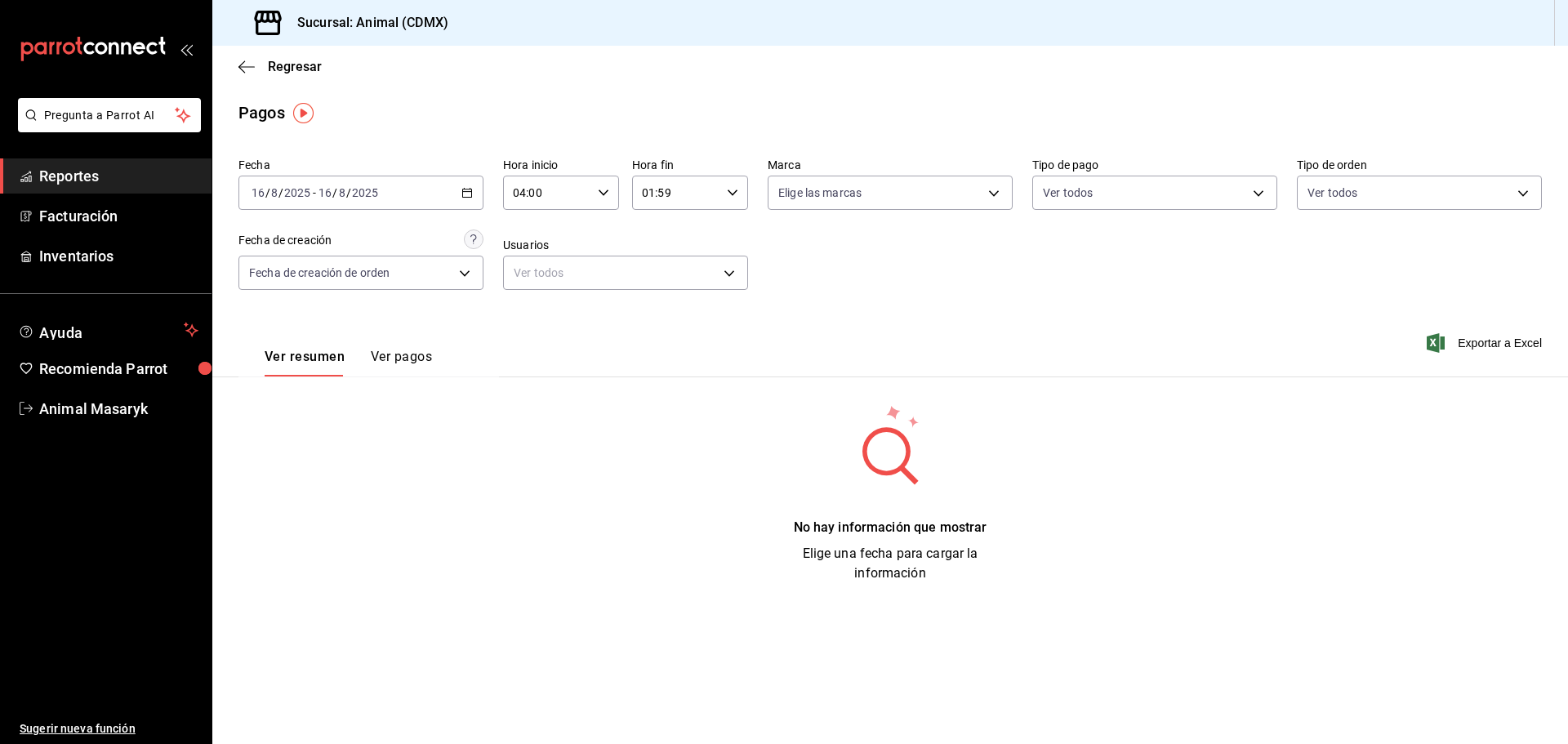
click at [465, 194] on icon "button" at bounding box center [467, 193] width 12 height 12
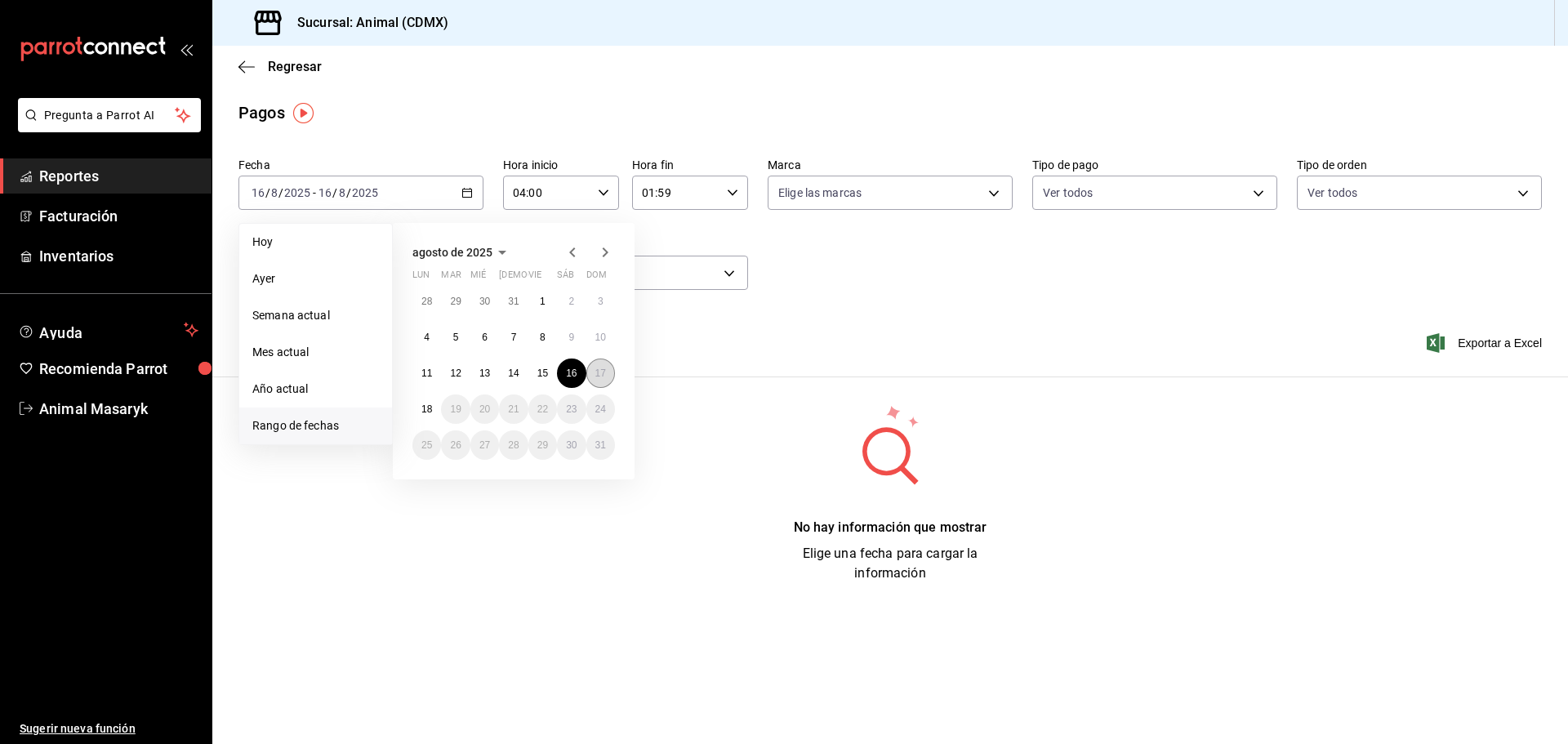
click at [601, 373] on abbr "17" at bounding box center [600, 374] width 11 height 12
click at [574, 374] on abbr "16" at bounding box center [571, 374] width 11 height 12
type input "00:00"
type input "23:59"
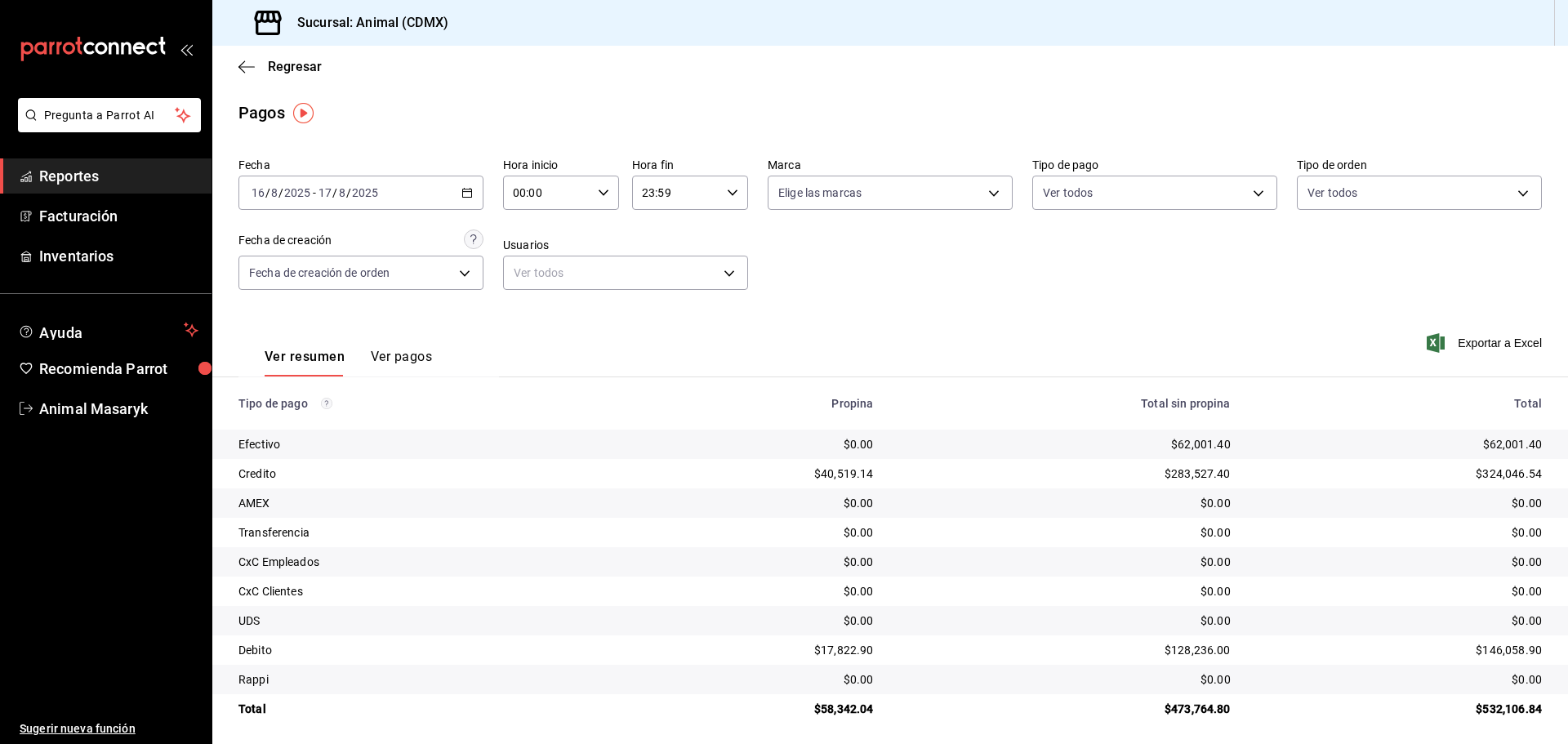
click at [598, 188] on icon "button" at bounding box center [604, 193] width 12 height 12
click at [533, 314] on span "04" at bounding box center [529, 309] width 32 height 13
type input "04:00"
click at [728, 194] on div at bounding box center [784, 372] width 1568 height 744
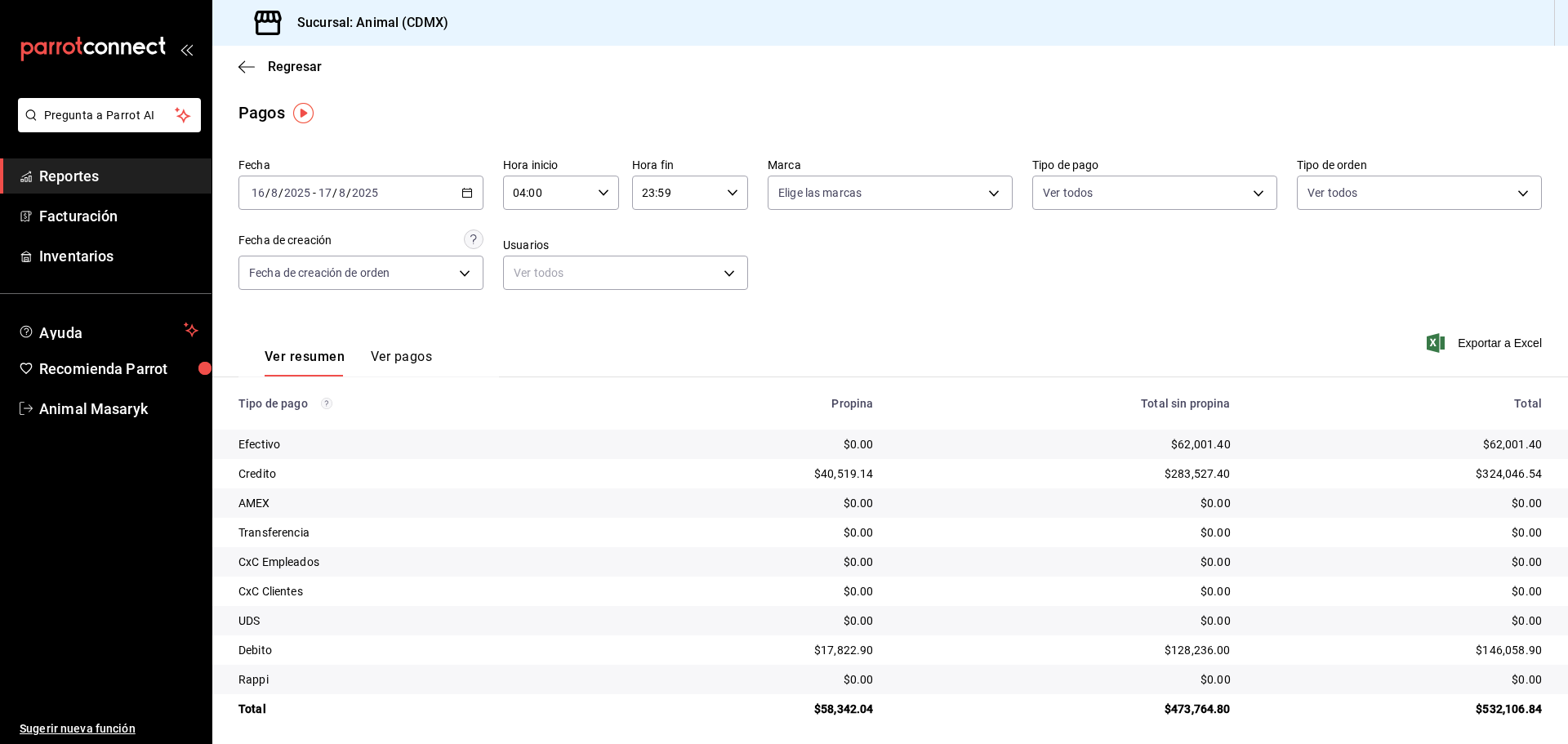
click at [731, 188] on icon "button" at bounding box center [733, 193] width 12 height 12
click at [665, 248] on button "02" at bounding box center [657, 237] width 52 height 33
type input "02:59"
click at [834, 262] on div at bounding box center [784, 372] width 1568 height 744
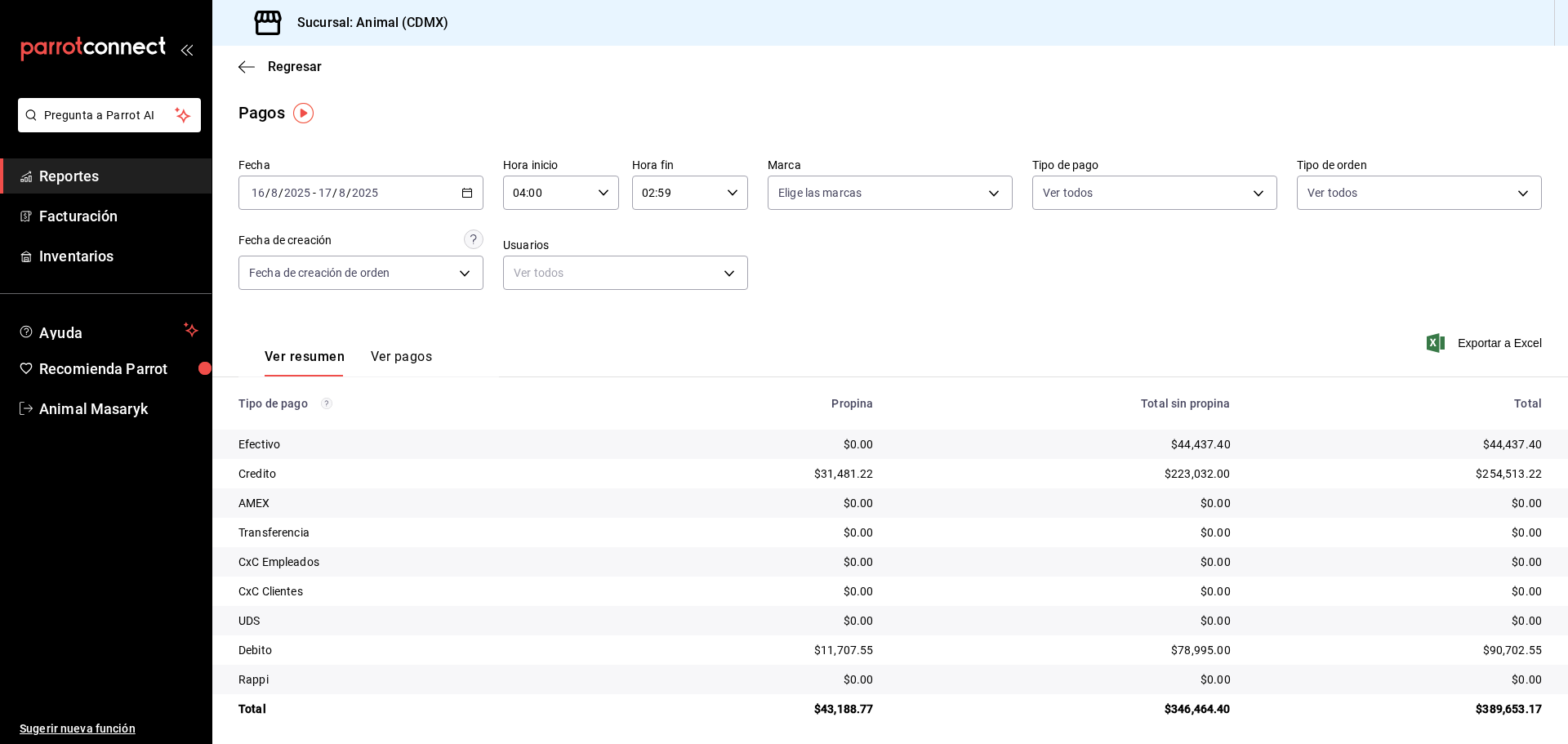
click at [986, 733] on main "Regresar Pagos Fecha 2025-08-16 16 / 8 / 2025 - 2025-08-17 17 / 8 / 2025 Hora i…" at bounding box center [890, 398] width 1355 height 704
click at [987, 318] on div "Ver resumen Ver pagos Exportar a Excel" at bounding box center [890, 353] width 1355 height 87
